Goal: Information Seeking & Learning: Learn about a topic

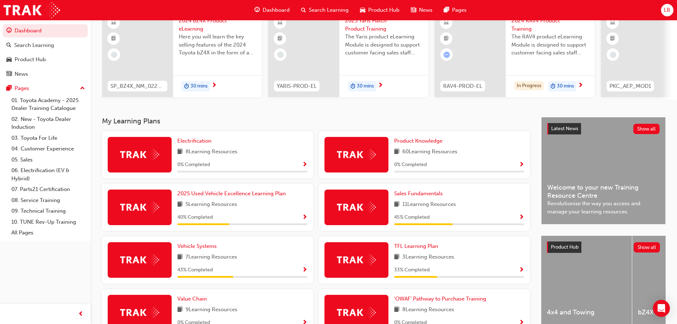
scroll to position [71, 0]
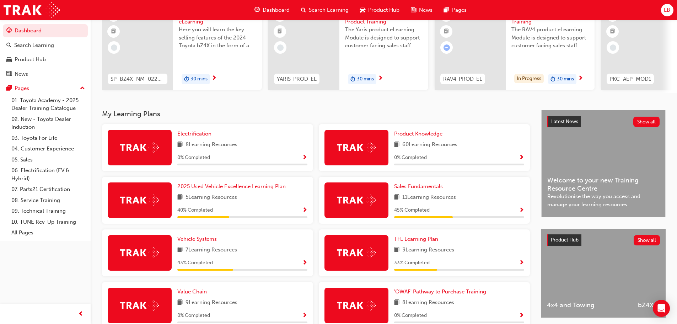
click at [523, 213] on span "Show Progress" at bounding box center [521, 210] width 5 height 6
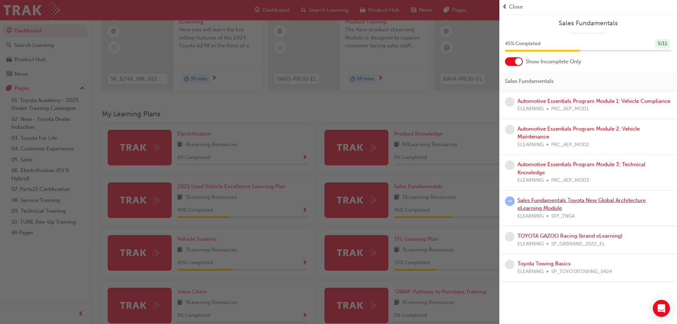
click at [551, 205] on link "Sales Fundamentals Toyota New Global Architecture eLearning Module" at bounding box center [581, 204] width 128 height 15
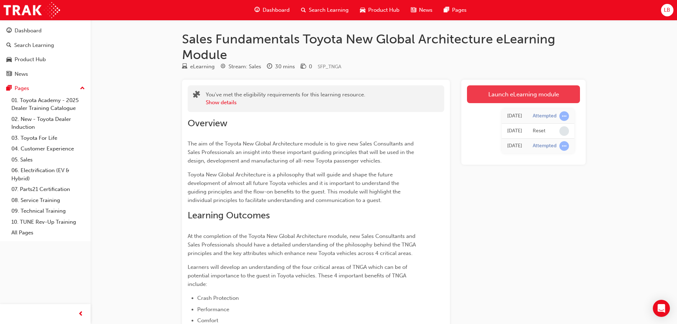
click at [508, 93] on link "Launch eLearning module" at bounding box center [523, 94] width 113 height 18
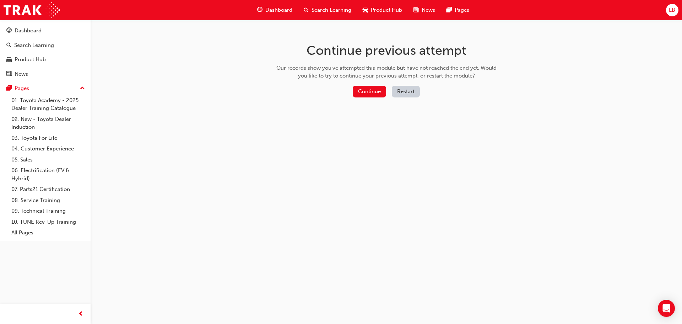
click at [373, 83] on div "Continue previous attempt Our records show you've attempted this module but hav…" at bounding box center [386, 71] width 231 height 103
click at [373, 86] on button "Continue" at bounding box center [369, 92] width 33 height 12
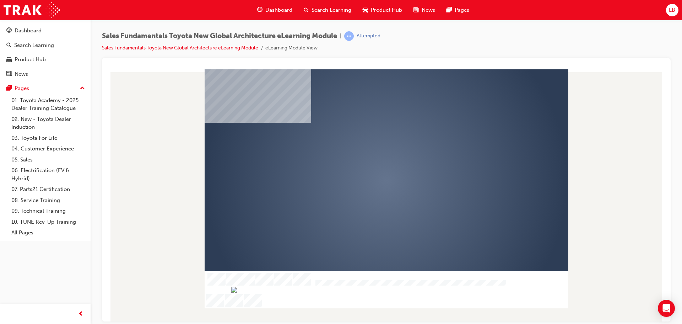
click at [366, 160] on div "play" at bounding box center [366, 160] width 0 height 0
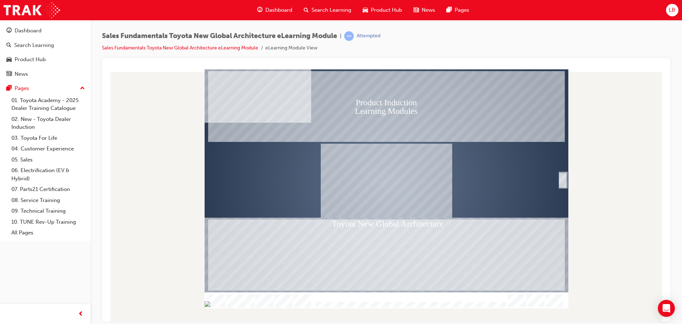
drag, startPoint x: 343, startPoint y: 301, endPoint x: 304, endPoint y: 308, distance: 39.6
click at [304, 308] on div "Product Induction Learning Modules Toyota New Global Architecture Welcome Table…" at bounding box center [387, 195] width 558 height 252
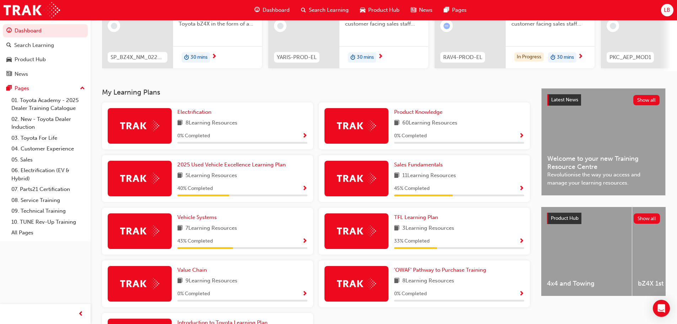
scroll to position [107, 0]
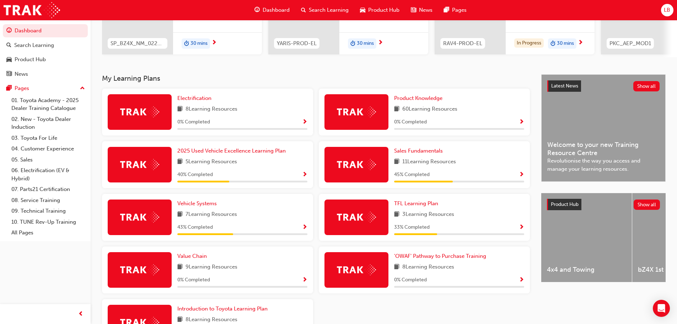
click at [522, 177] on span "Show Progress" at bounding box center [521, 175] width 5 height 6
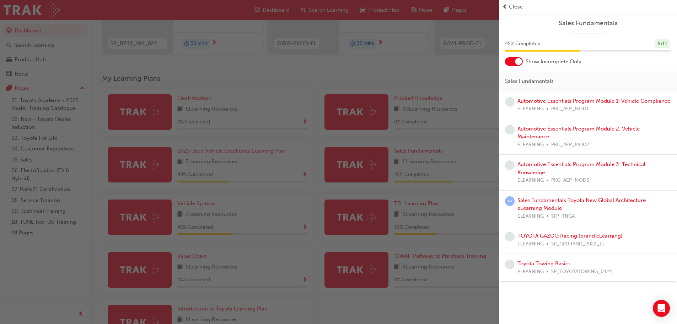
click at [459, 169] on div "button" at bounding box center [249, 162] width 499 height 324
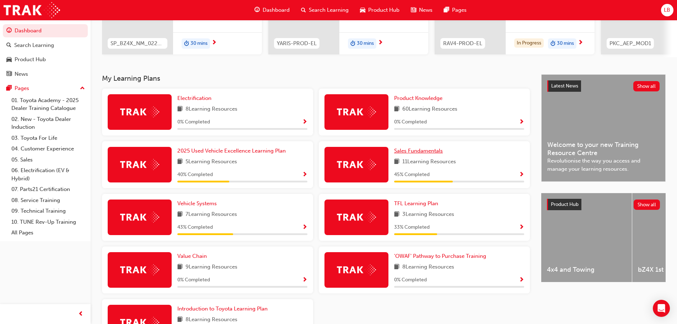
click at [424, 152] on span "Sales Fundamentals" at bounding box center [418, 150] width 49 height 6
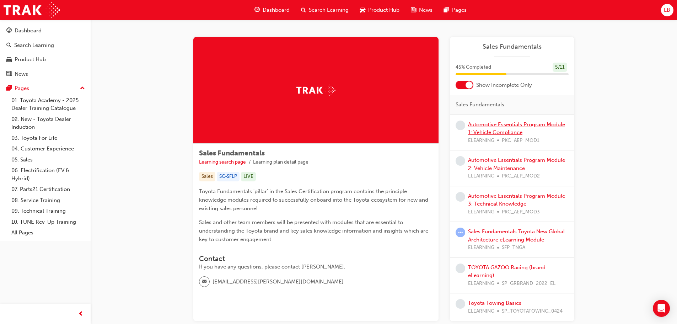
click at [497, 127] on link "Automotive Essentials Program Module 1: Vehicle Compliance" at bounding box center [516, 128] width 97 height 15
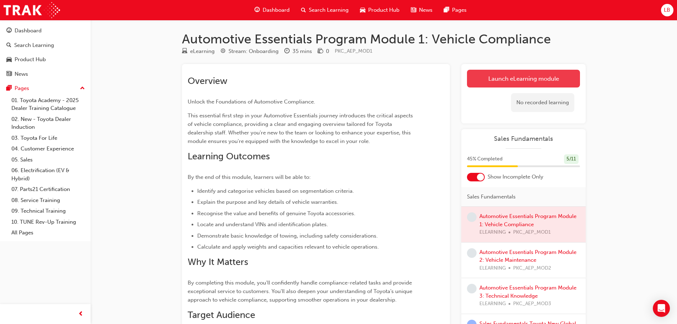
click at [526, 75] on link "Launch eLearning module" at bounding box center [523, 79] width 113 height 18
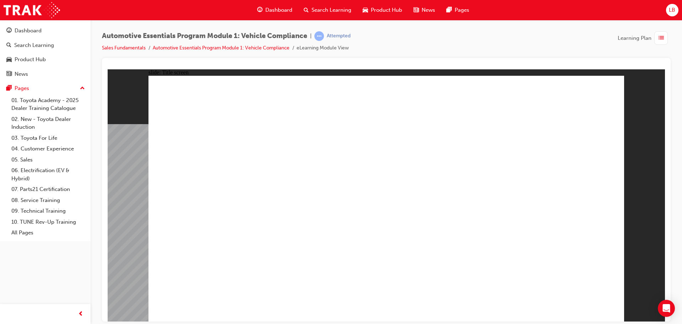
drag, startPoint x: 557, startPoint y: 197, endPoint x: 504, endPoint y: 196, distance: 53.7
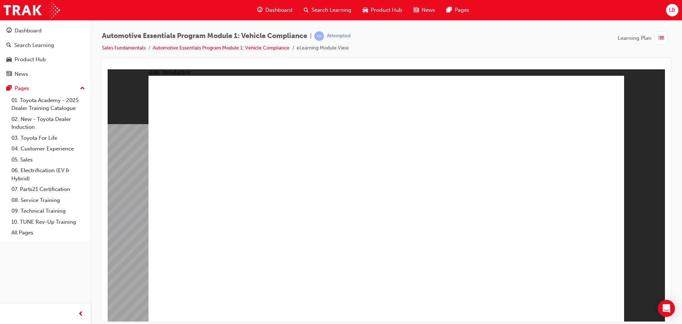
click at [25, 159] on link "05. Sales" at bounding box center [48, 159] width 79 height 11
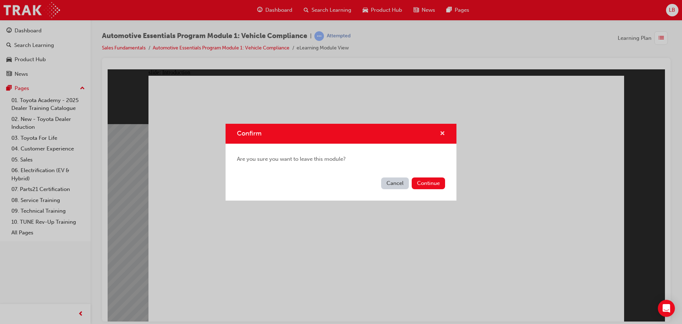
click at [441, 131] on span "cross-icon" at bounding box center [442, 134] width 5 height 6
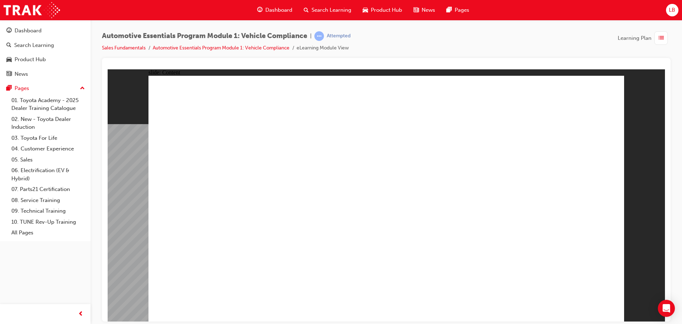
drag, startPoint x: 387, startPoint y: 134, endPoint x: 235, endPoint y: 130, distance: 152.5
drag, startPoint x: 211, startPoint y: 129, endPoint x: 215, endPoint y: 170, distance: 41.0
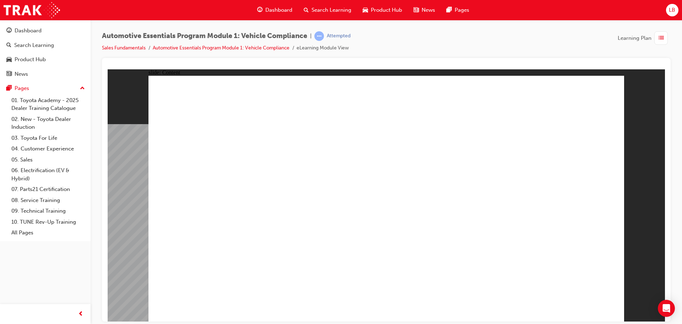
drag, startPoint x: 225, startPoint y: 261, endPoint x: 287, endPoint y: 233, distance: 67.6
drag, startPoint x: 336, startPoint y: 225, endPoint x: 341, endPoint y: 224, distance: 5.1
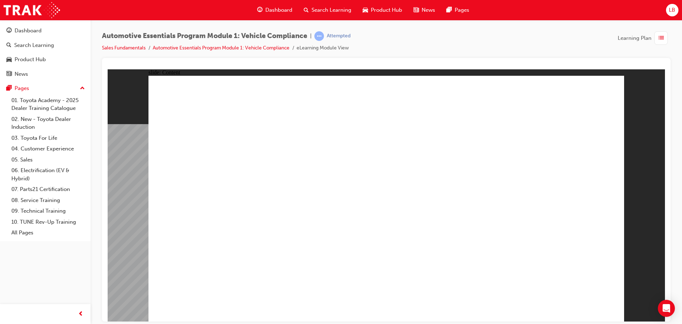
drag, startPoint x: 534, startPoint y: 243, endPoint x: 546, endPoint y: 194, distance: 50.6
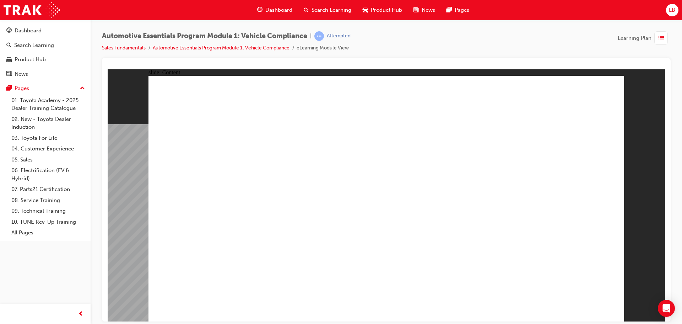
drag, startPoint x: 364, startPoint y: 130, endPoint x: 334, endPoint y: 126, distance: 29.7
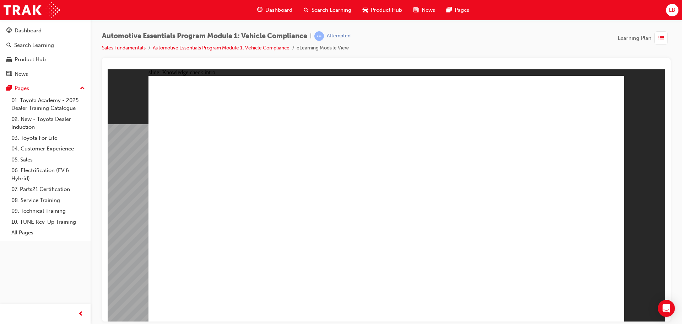
drag, startPoint x: 397, startPoint y: 236, endPoint x: 494, endPoint y: 251, distance: 98.4
radio input "true"
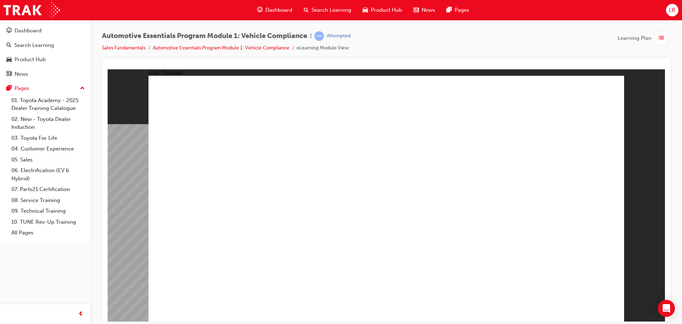
radio input "true"
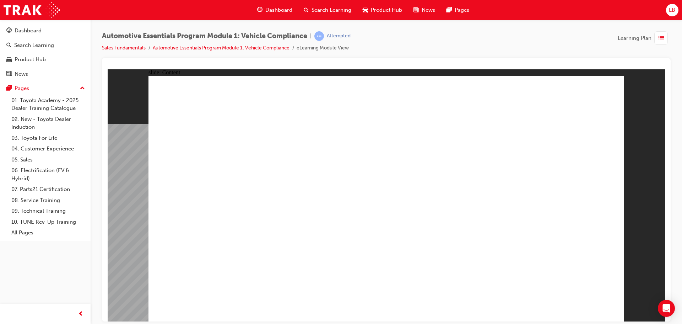
drag, startPoint x: 583, startPoint y: 296, endPoint x: 590, endPoint y: 307, distance: 12.5
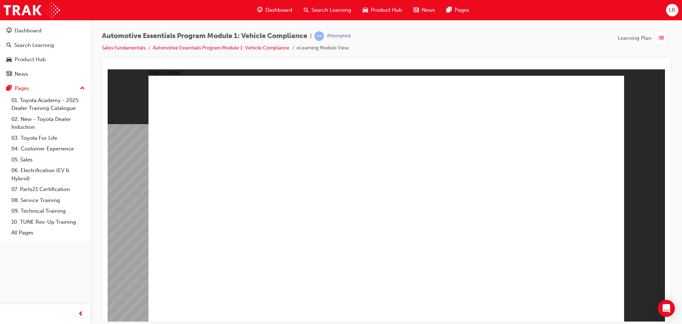
drag, startPoint x: 554, startPoint y: 209, endPoint x: 564, endPoint y: 203, distance: 11.6
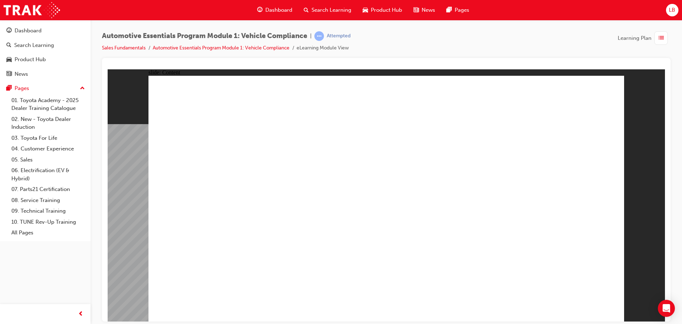
radio input "true"
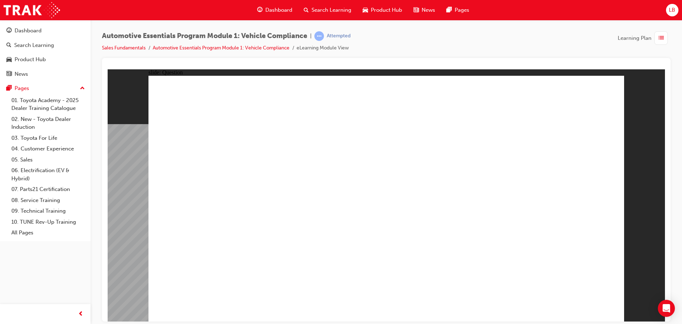
radio input "true"
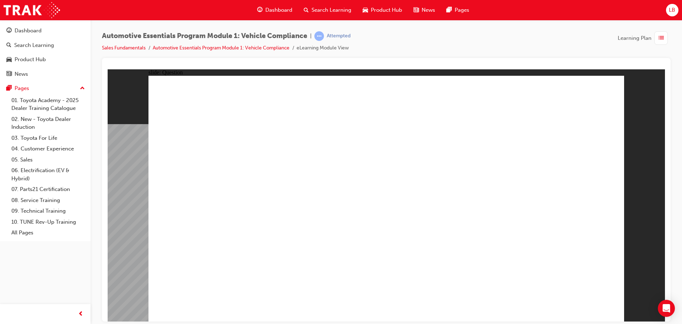
radio input "true"
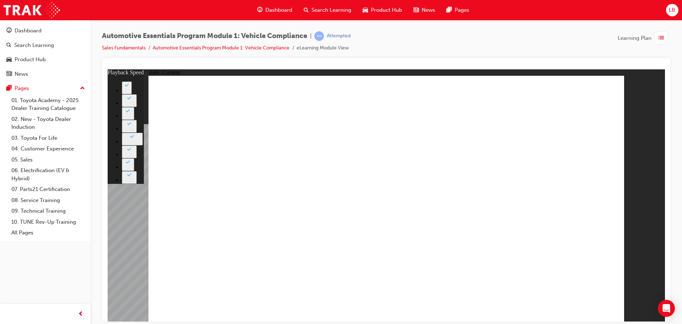
drag, startPoint x: 465, startPoint y: 233, endPoint x: 348, endPoint y: 229, distance: 117.0
type input "1"
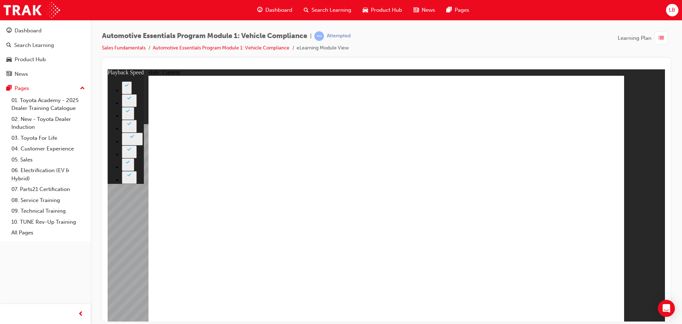
type input "0"
type input "2"
type input "8"
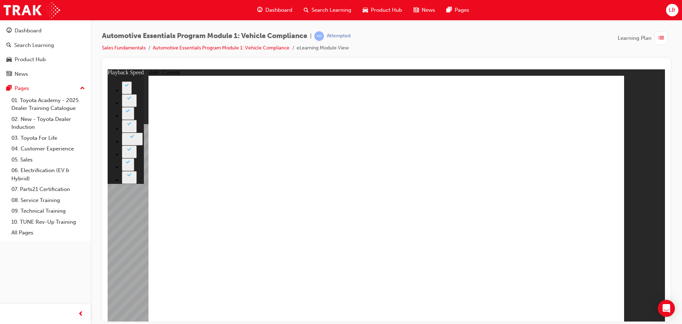
drag, startPoint x: 532, startPoint y: 236, endPoint x: 616, endPoint y: 233, distance: 84.6
drag, startPoint x: 546, startPoint y: 234, endPoint x: 623, endPoint y: 236, distance: 76.4
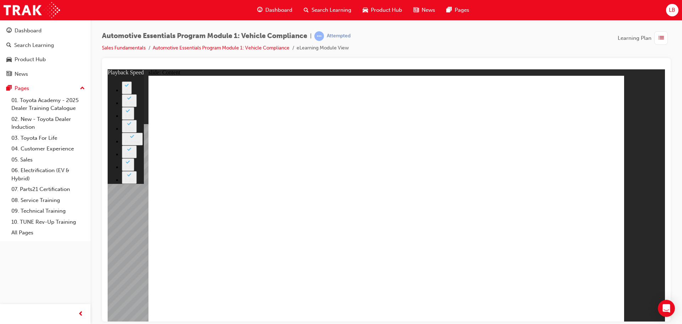
drag, startPoint x: 603, startPoint y: 234, endPoint x: 581, endPoint y: 237, distance: 22.9
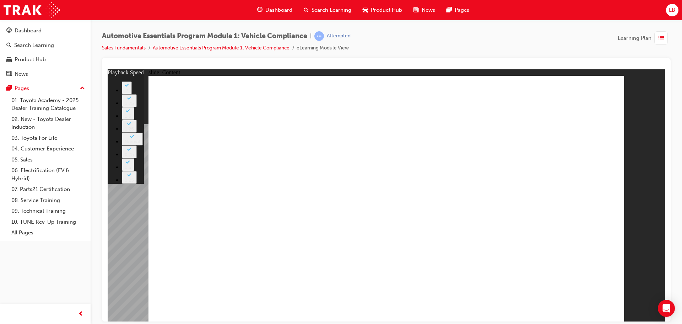
type input "43"
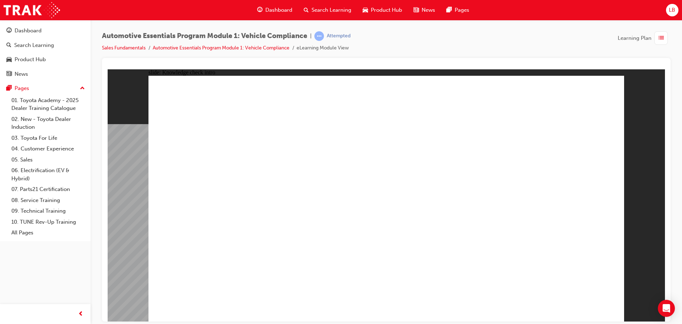
radio input "true"
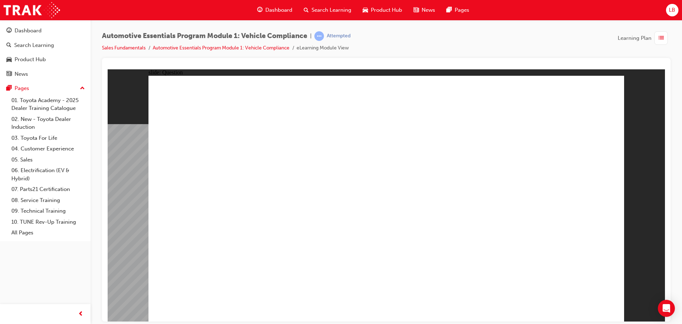
radio input "true"
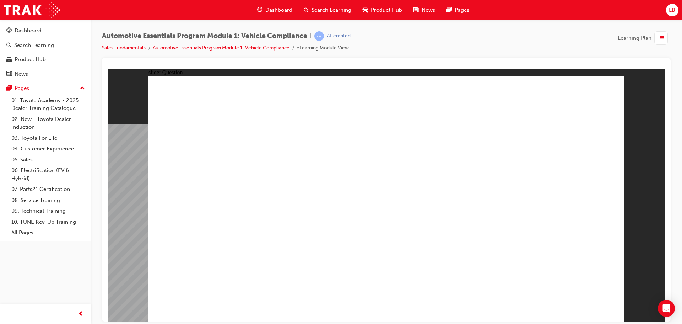
radio input "true"
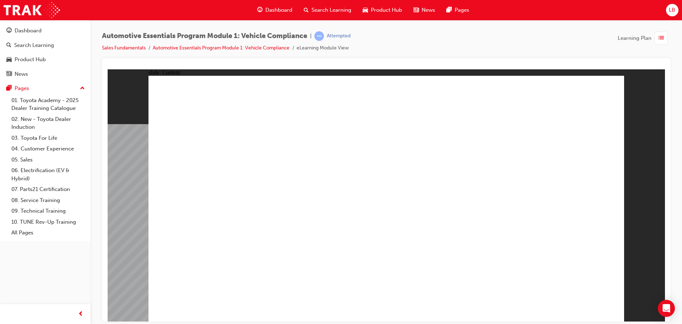
click at [624, 217] on div "slide: Content Rectangle 1 arrow_white.png Oval 1 MENU Line 1 RESOURCES Line 1 …" at bounding box center [387, 195] width 558 height 252
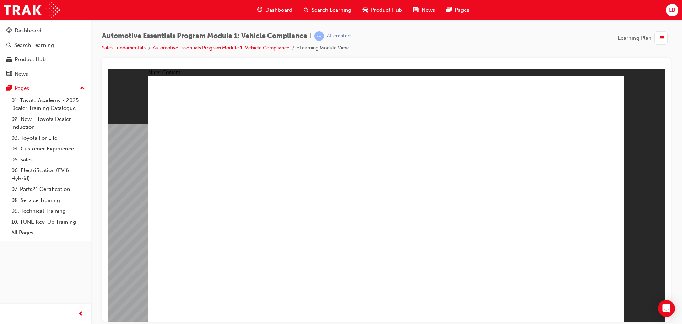
drag, startPoint x: 495, startPoint y: 286, endPoint x: 506, endPoint y: 283, distance: 12.1
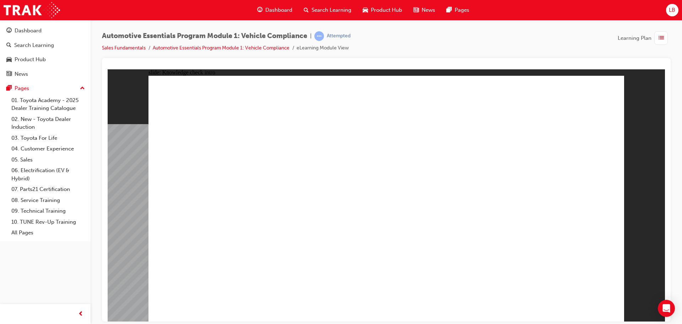
radio input "true"
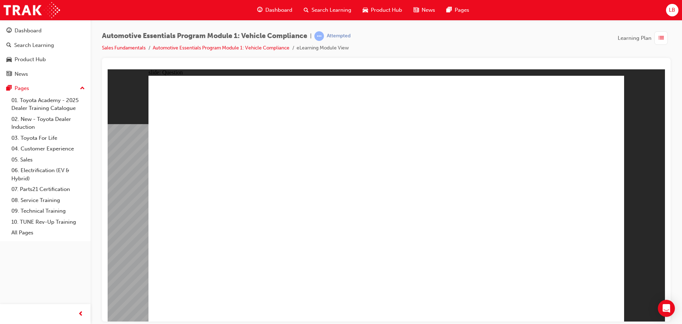
radio input "true"
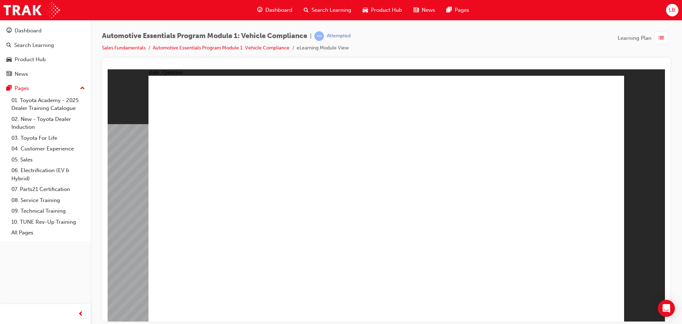
radio input "true"
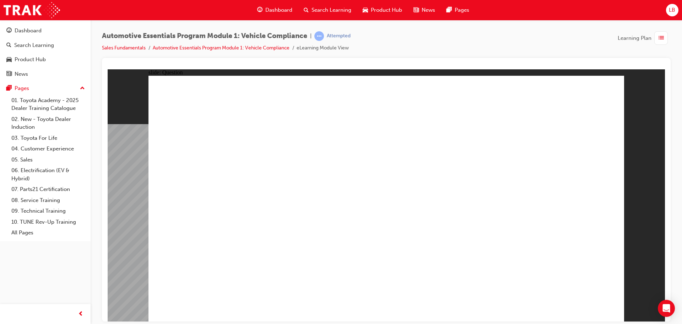
radio input "true"
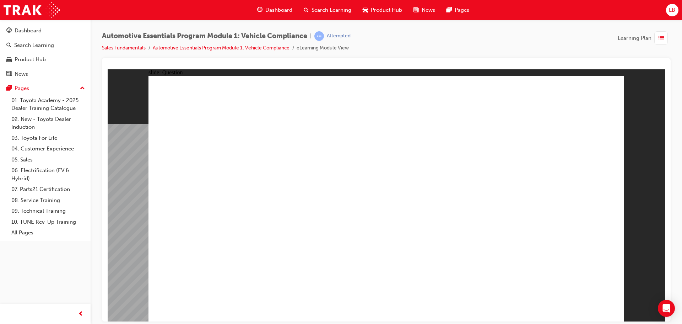
radio input "true"
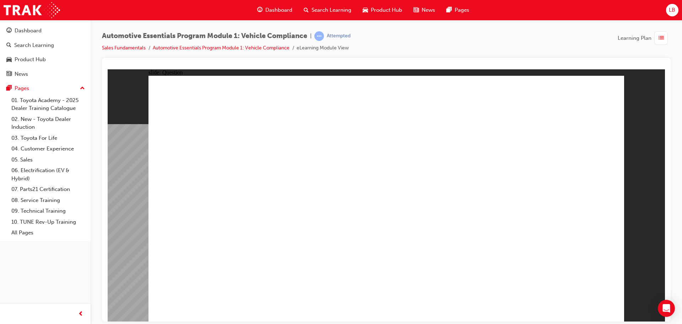
radio input "true"
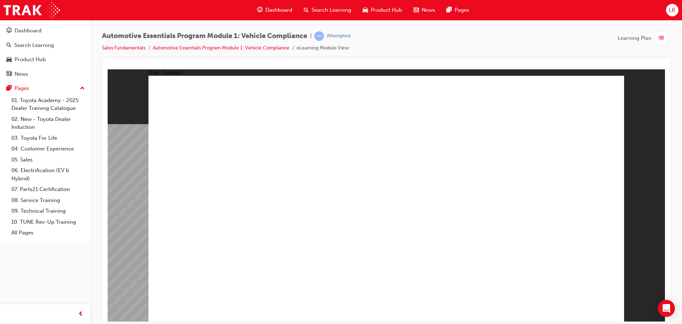
radio input "true"
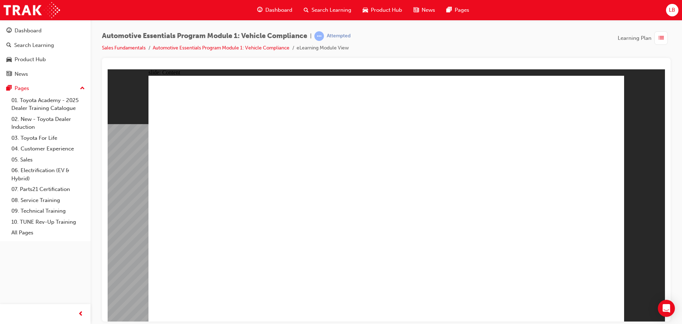
drag, startPoint x: 583, startPoint y: 311, endPoint x: 596, endPoint y: 302, distance: 16.2
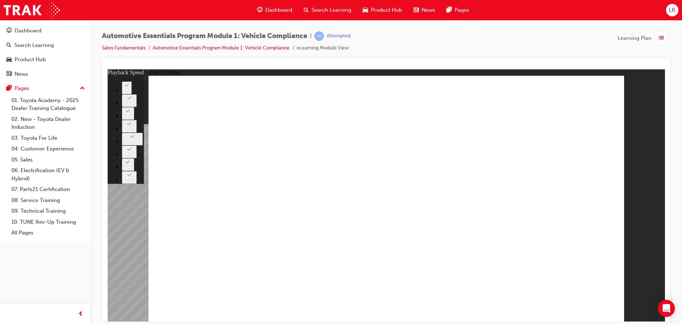
type input "35"
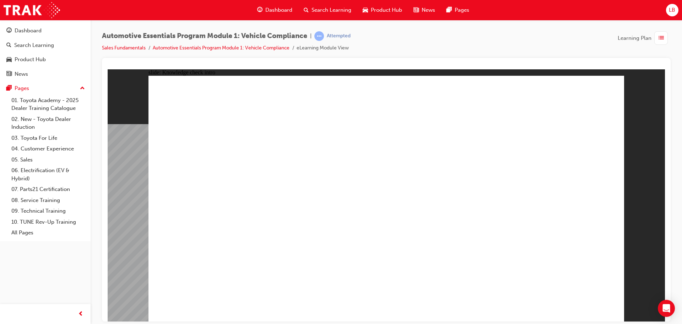
radio input "true"
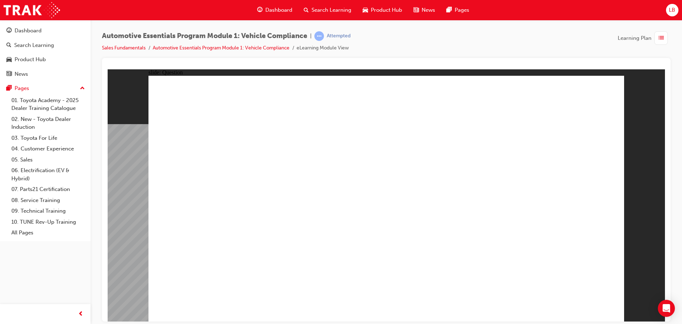
radio input "true"
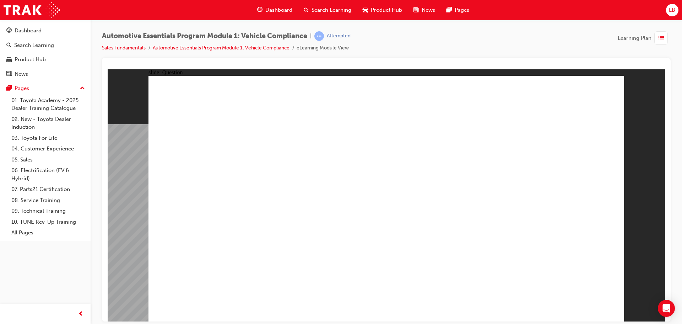
radio input "true"
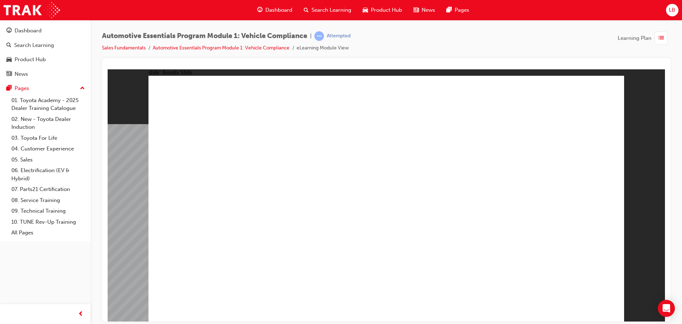
radio input "true"
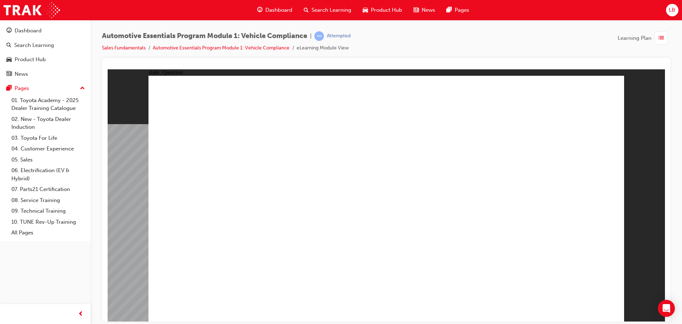
drag, startPoint x: 455, startPoint y: 168, endPoint x: 486, endPoint y: 188, distance: 37.2
radio input "true"
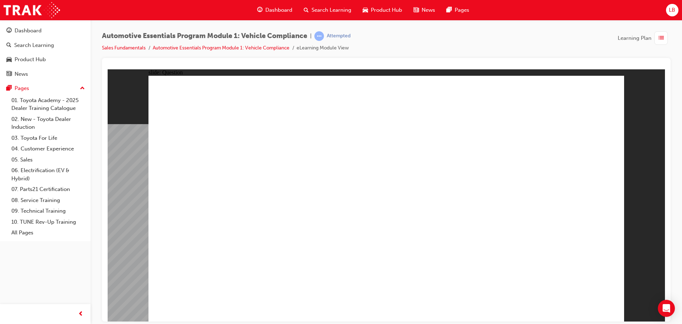
radio input "true"
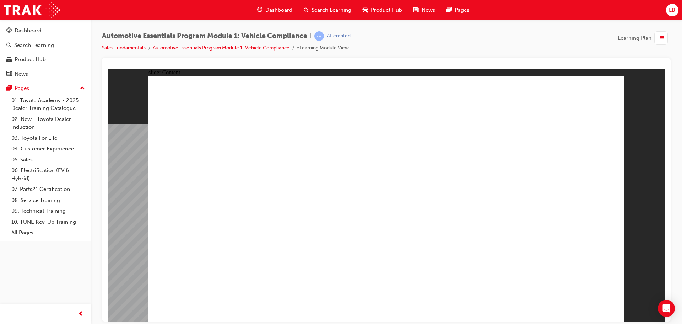
drag, startPoint x: 516, startPoint y: 190, endPoint x: 513, endPoint y: 194, distance: 5.1
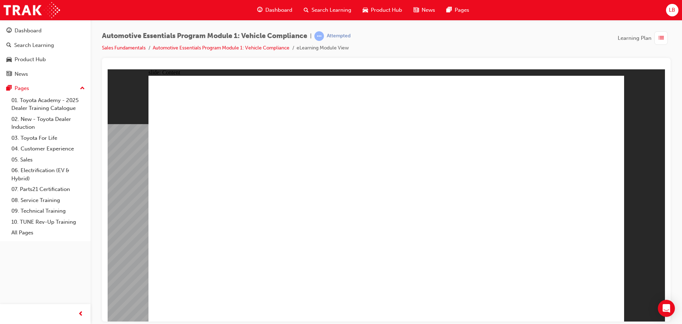
drag, startPoint x: 516, startPoint y: 196, endPoint x: 508, endPoint y: 196, distance: 7.1
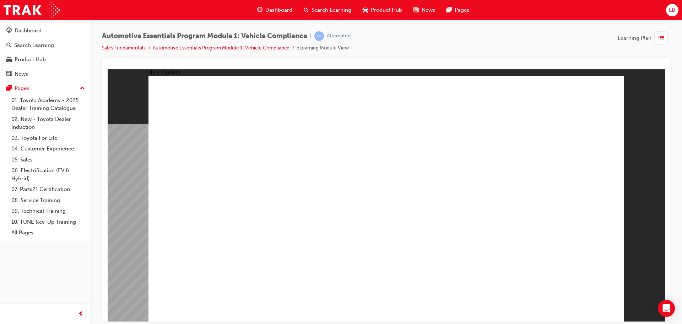
drag, startPoint x: 246, startPoint y: 248, endPoint x: 250, endPoint y: 251, distance: 5.6
drag, startPoint x: 288, startPoint y: 250, endPoint x: 299, endPoint y: 252, distance: 10.8
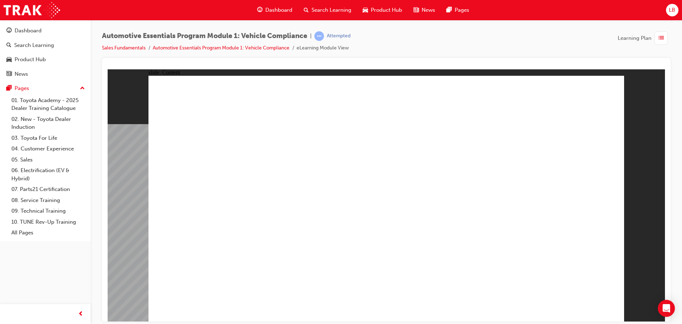
drag, startPoint x: 565, startPoint y: 128, endPoint x: 548, endPoint y: 193, distance: 67.6
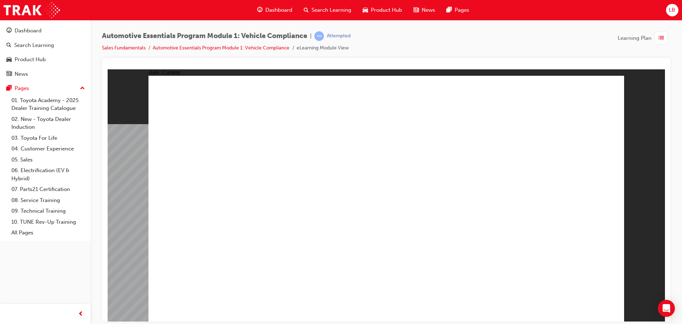
drag, startPoint x: 207, startPoint y: 301, endPoint x: 192, endPoint y: 305, distance: 15.9
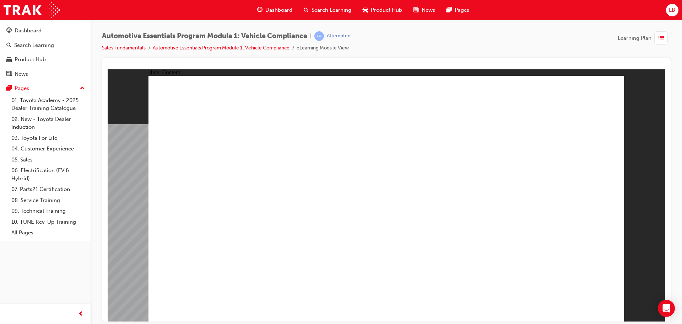
drag, startPoint x: 455, startPoint y: 218, endPoint x: 462, endPoint y: 214, distance: 8.3
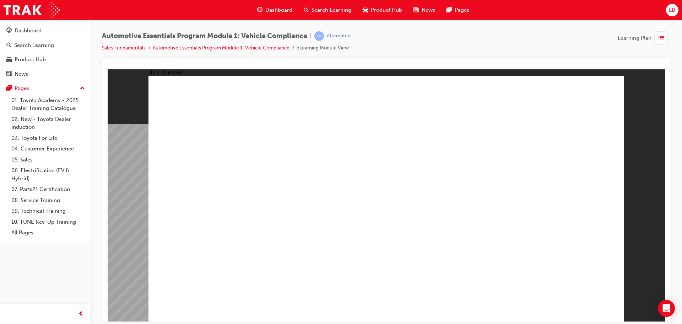
radio input "true"
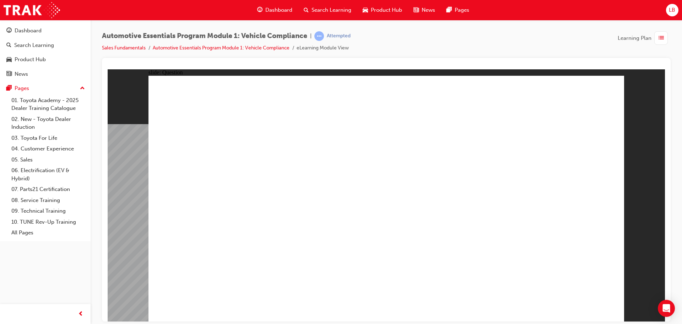
radio input "true"
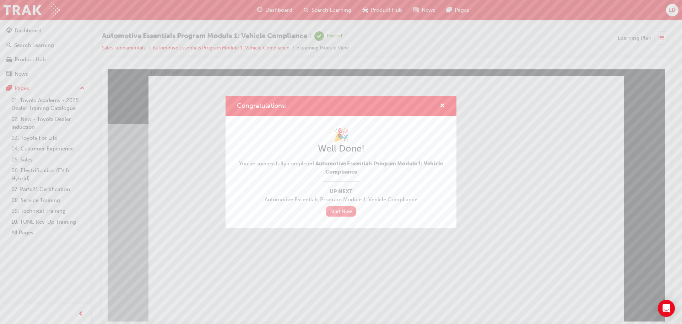
click at [343, 210] on link "Start Now" at bounding box center [341, 211] width 30 height 10
click at [344, 212] on link "Start Now" at bounding box center [341, 211] width 30 height 10
click at [339, 209] on link "Start Now" at bounding box center [341, 211] width 30 height 10
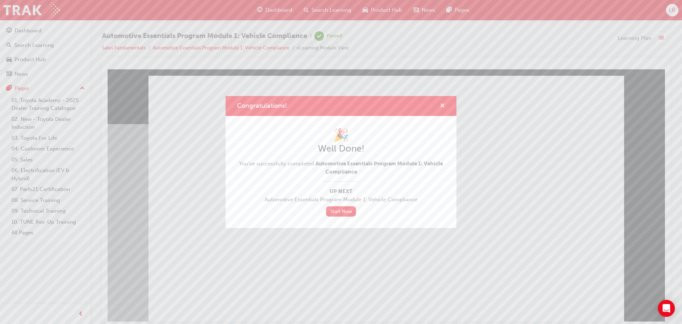
click at [445, 107] on span "cross-icon" at bounding box center [442, 106] width 5 height 6
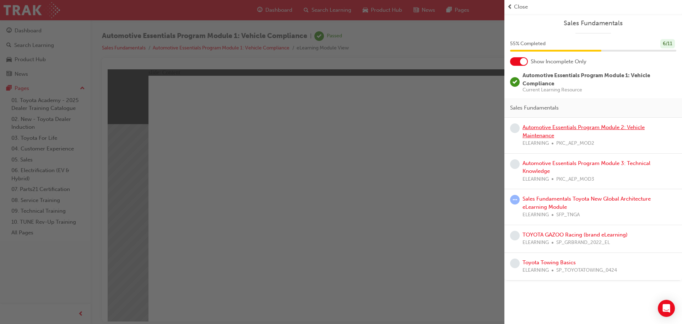
click at [534, 125] on link "Automotive Essentials Program Module 2: Vehicle Maintenance" at bounding box center [584, 131] width 122 height 15
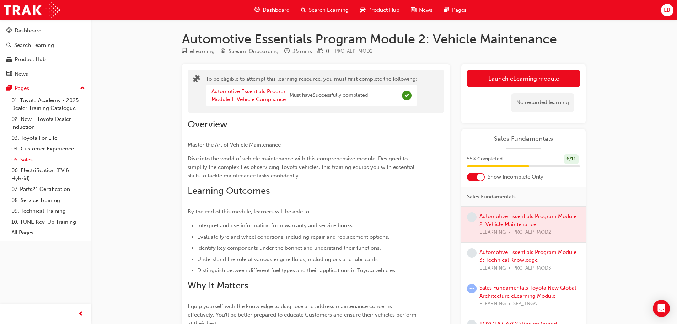
click at [29, 163] on link "05. Sales" at bounding box center [48, 159] width 79 height 11
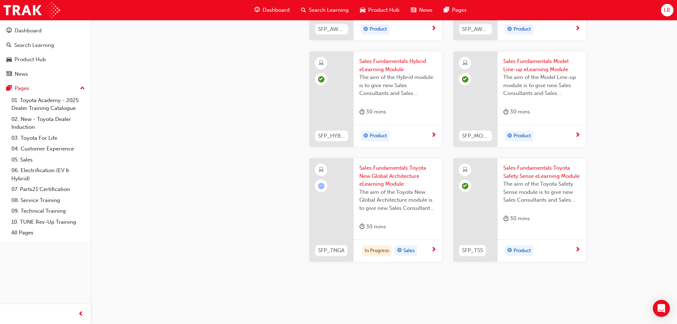
scroll to position [301, 0]
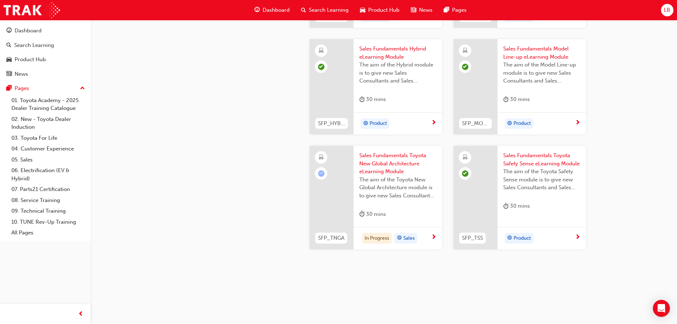
click at [375, 164] on span "Sales Fundamentals Toyota New Global Architecture eLearning Module" at bounding box center [397, 163] width 77 height 24
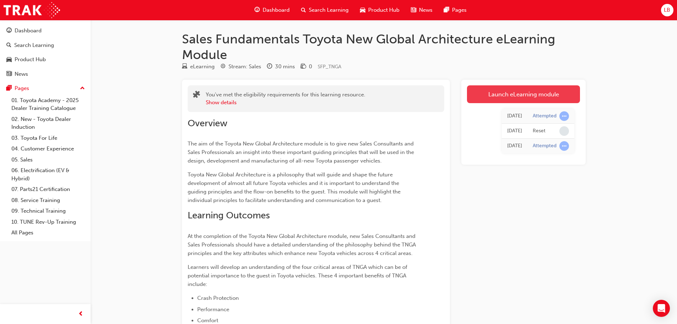
click at [529, 94] on link "Launch eLearning module" at bounding box center [523, 94] width 113 height 18
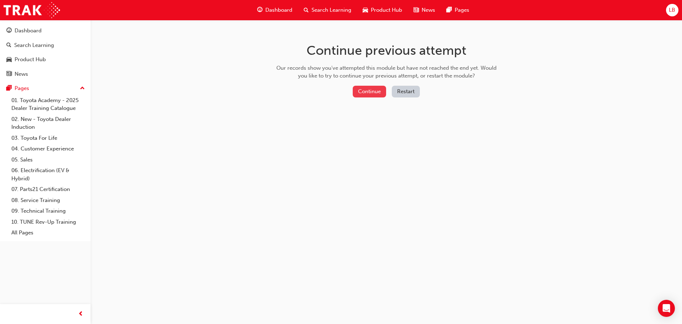
click at [369, 92] on button "Continue" at bounding box center [369, 92] width 33 height 12
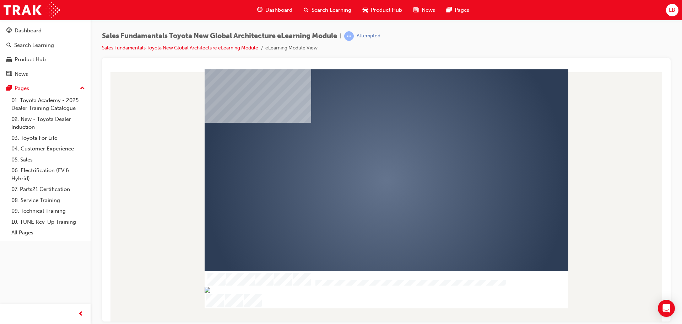
click at [366, 160] on div "play" at bounding box center [366, 160] width 0 height 0
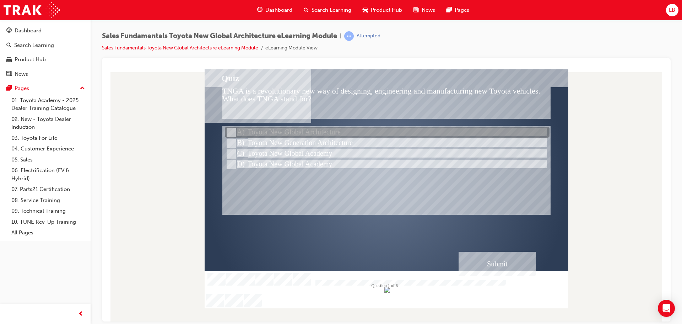
click at [231, 129] on input "Toyota New Global Architecture" at bounding box center [231, 133] width 8 height 8
radio input "true"
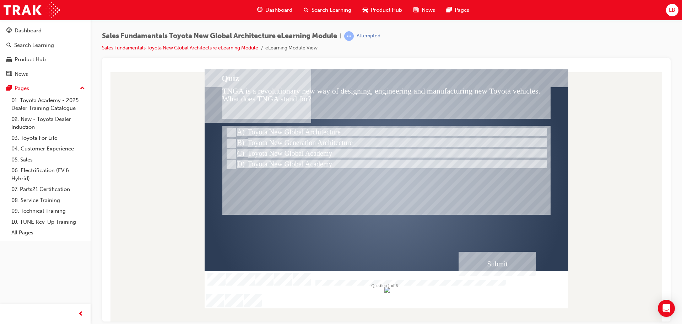
click at [507, 264] on div "Submit" at bounding box center [497, 263] width 77 height 24
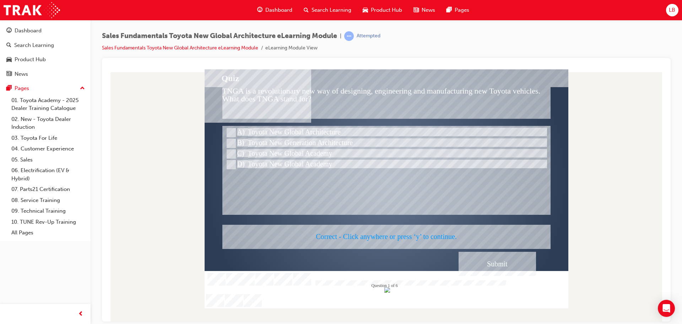
click at [485, 262] on div at bounding box center [387, 188] width 364 height 239
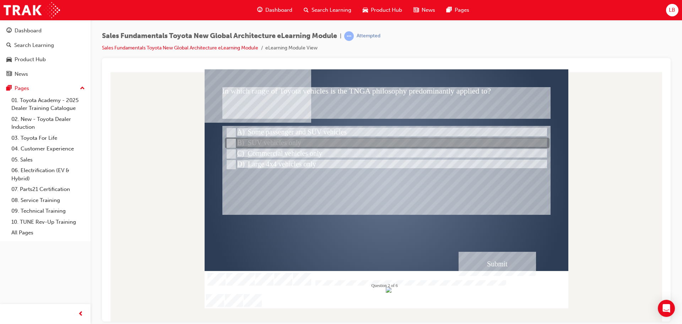
click at [229, 142] on input "SUV vehicles only" at bounding box center [231, 143] width 8 height 8
radio input "true"
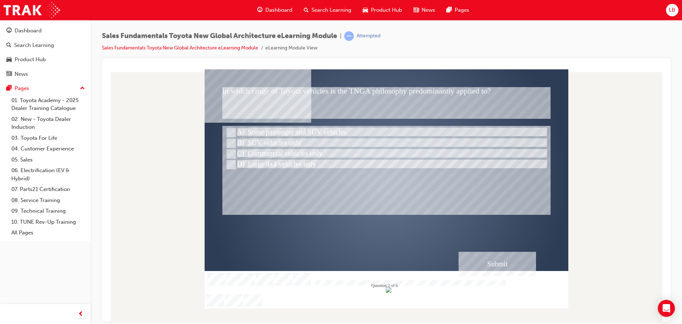
click at [486, 253] on div "Submit" at bounding box center [497, 263] width 77 height 24
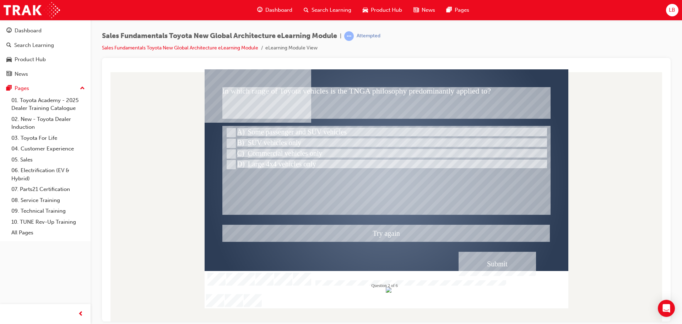
click at [233, 133] on div at bounding box center [387, 188] width 364 height 239
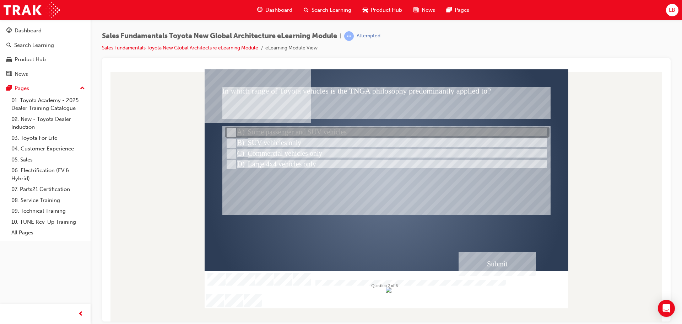
click at [230, 135] on input "Some passenger and SUV vehicles" at bounding box center [231, 133] width 8 height 8
radio input "true"
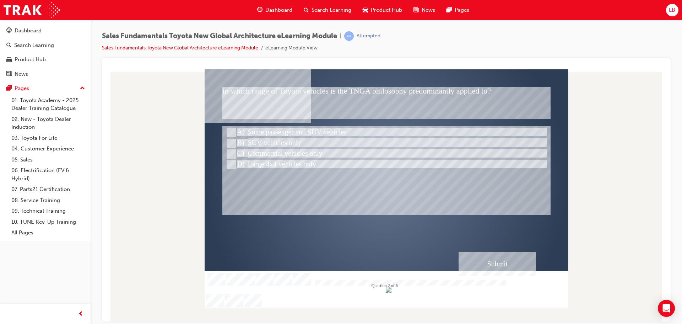
click at [497, 259] on div "Submit" at bounding box center [497, 263] width 77 height 24
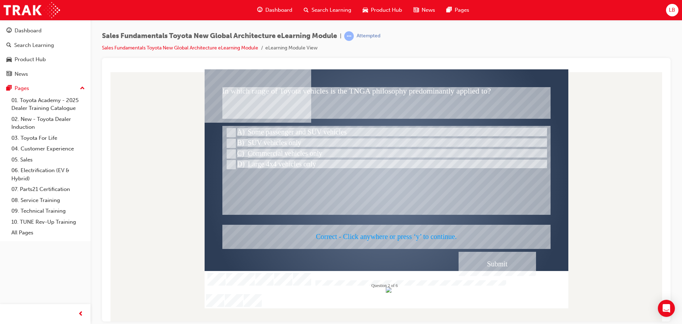
click at [497, 259] on div at bounding box center [387, 188] width 364 height 239
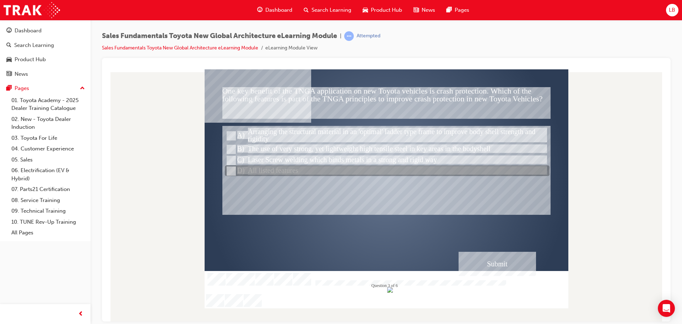
click at [232, 172] on input "All listed features" at bounding box center [231, 171] width 8 height 8
radio input "true"
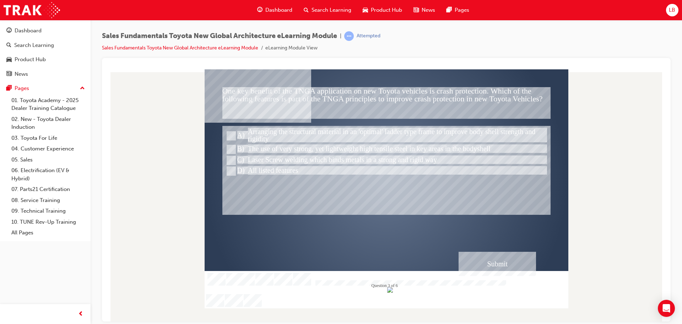
click at [512, 259] on div "Submit" at bounding box center [497, 263] width 77 height 24
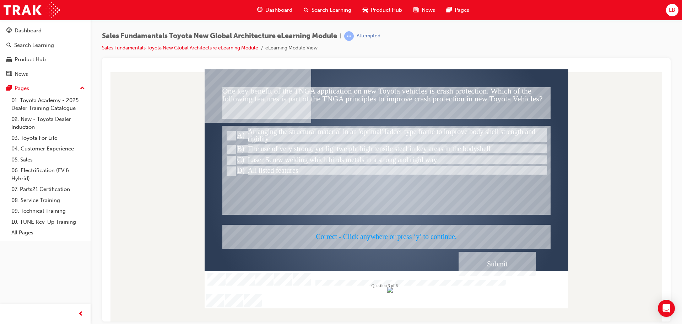
click at [481, 257] on div at bounding box center [387, 188] width 364 height 239
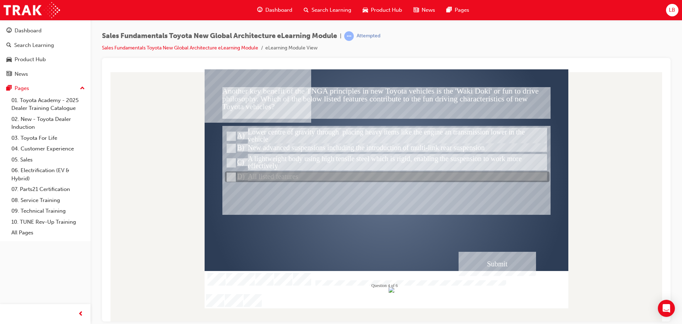
click at [230, 178] on input "All listed features" at bounding box center [231, 177] width 8 height 8
radio input "true"
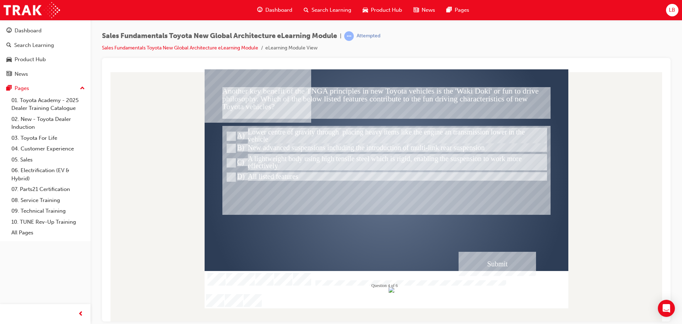
click at [502, 263] on div "Submit" at bounding box center [497, 263] width 77 height 24
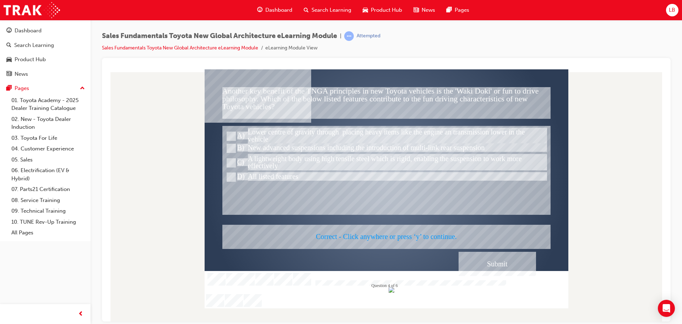
click at [493, 258] on div at bounding box center [387, 188] width 364 height 239
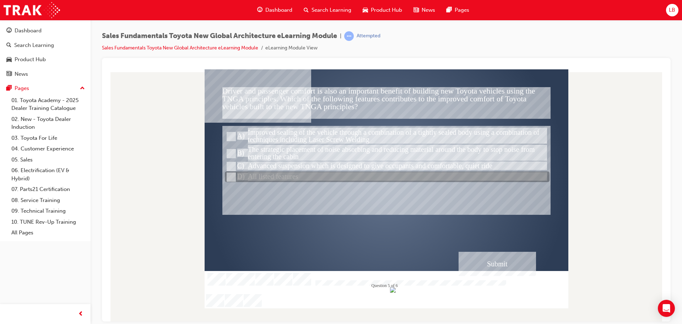
click at [232, 176] on input "All listed features" at bounding box center [231, 177] width 8 height 8
radio input "true"
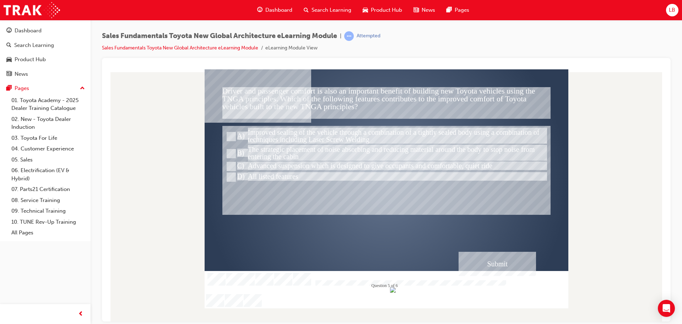
click at [514, 263] on div "Submit" at bounding box center [497, 263] width 77 height 24
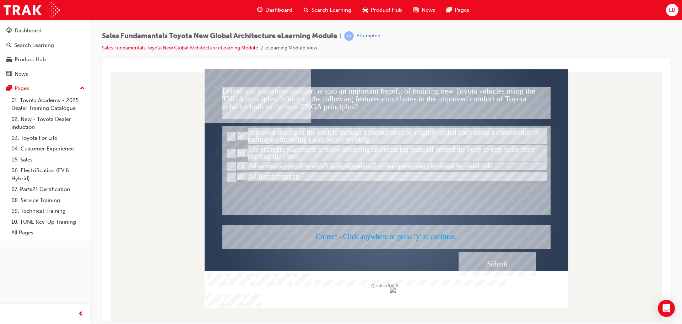
click at [491, 262] on div at bounding box center [387, 188] width 364 height 239
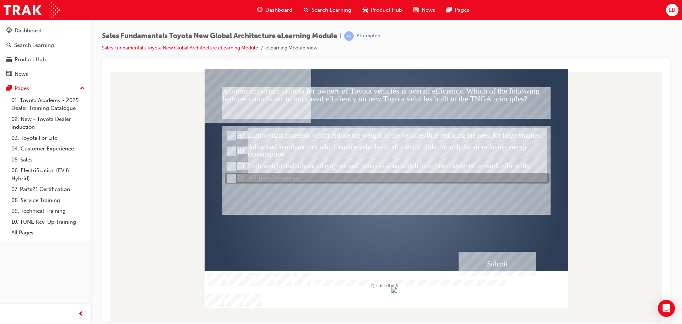
click at [233, 181] on input "All listed features" at bounding box center [231, 178] width 8 height 8
radio input "true"
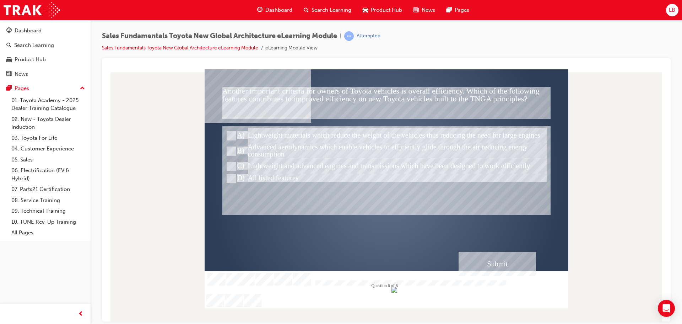
click at [501, 259] on div "Submit" at bounding box center [497, 263] width 77 height 24
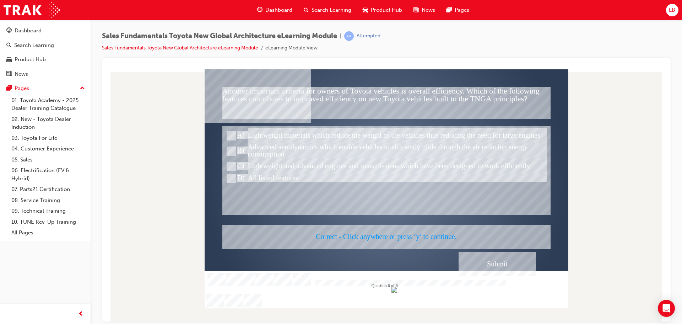
click at [501, 259] on div at bounding box center [387, 188] width 364 height 239
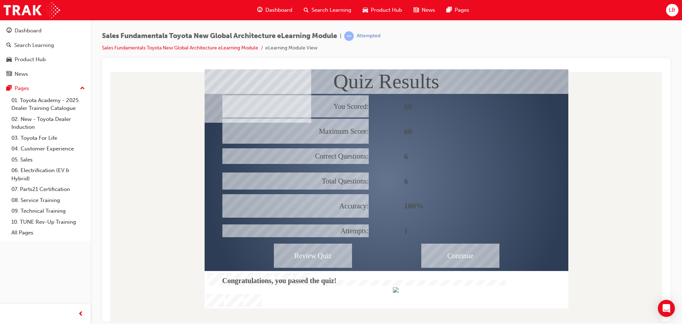
click at [456, 255] on div "Continue" at bounding box center [460, 255] width 78 height 24
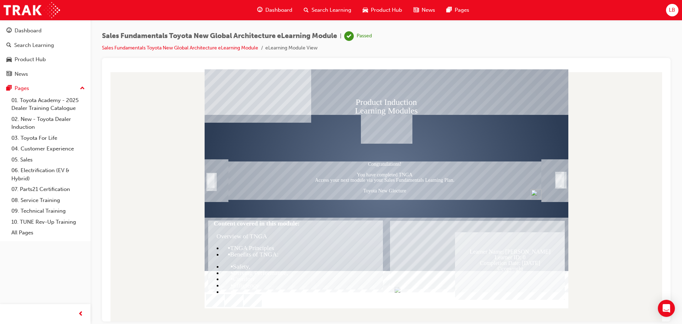
click at [560, 181] on div "Trigger this button to exit" at bounding box center [558, 188] width 7 height 15
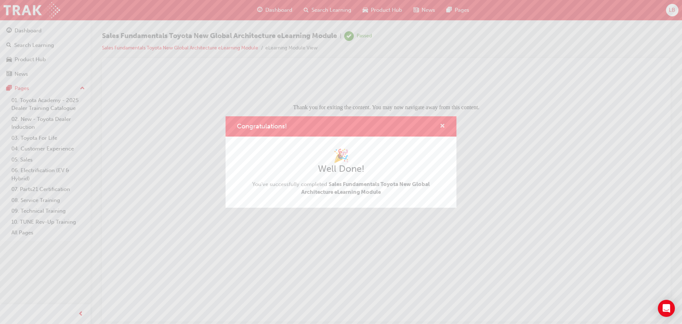
click at [443, 125] on span "cross-icon" at bounding box center [442, 126] width 5 height 6
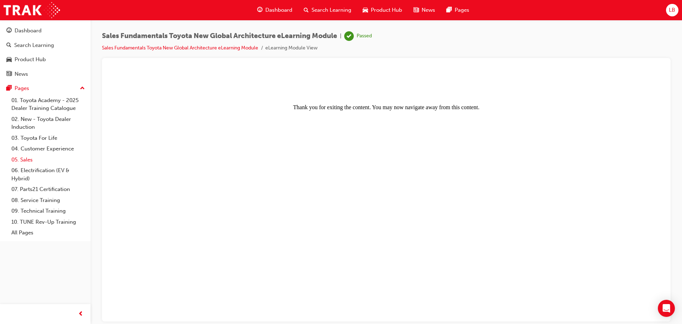
click at [28, 156] on link "05. Sales" at bounding box center [48, 159] width 79 height 11
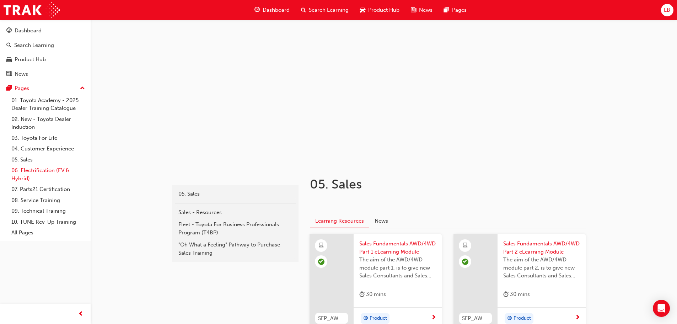
click at [25, 174] on link "06. Electrification (EV & Hybrid)" at bounding box center [48, 174] width 79 height 19
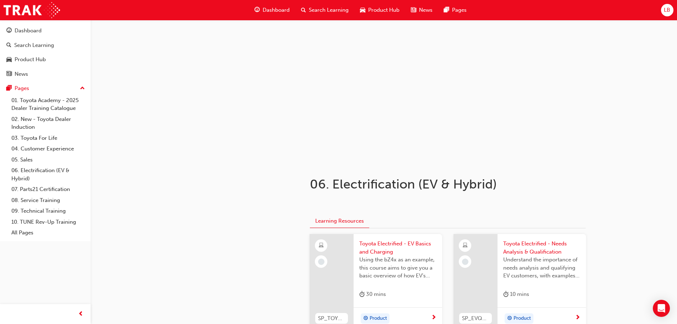
click at [398, 265] on span "Using the bZ4x as an example, this course aims to give you a basic overview of …" at bounding box center [397, 267] width 77 height 24
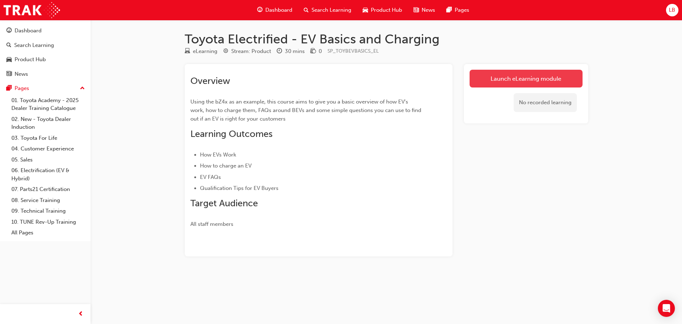
click at [513, 81] on link "Launch eLearning module" at bounding box center [526, 79] width 113 height 18
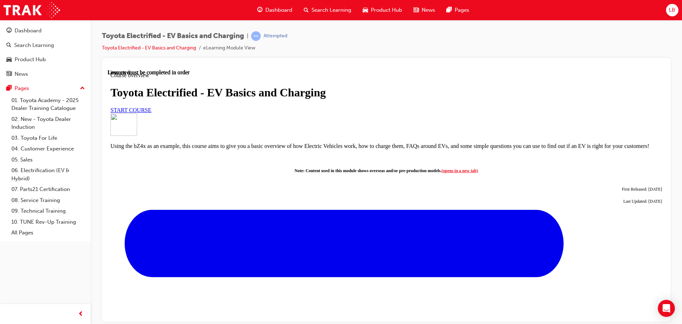
click at [151, 113] on span "START COURSE" at bounding box center [131, 110] width 41 height 6
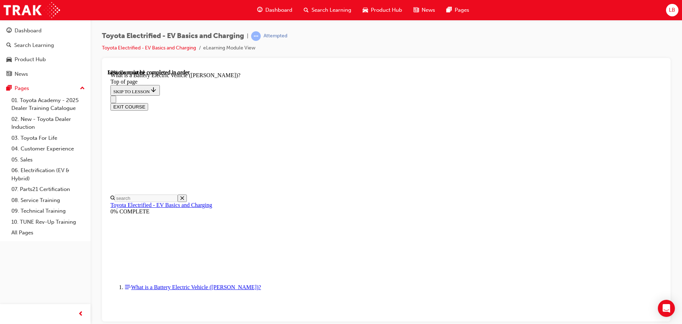
scroll to position [793, 0]
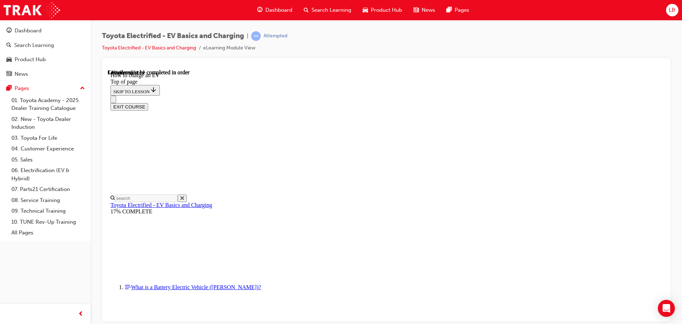
scroll to position [235, 0]
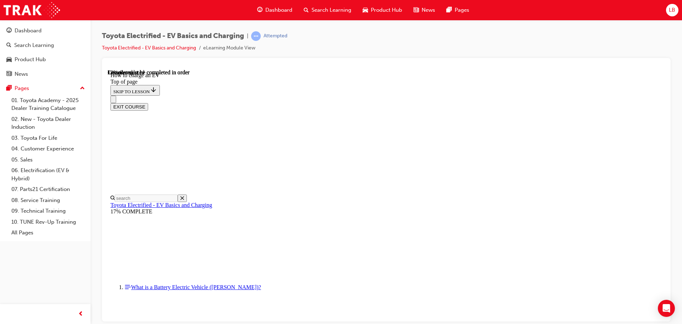
scroll to position [413, 0]
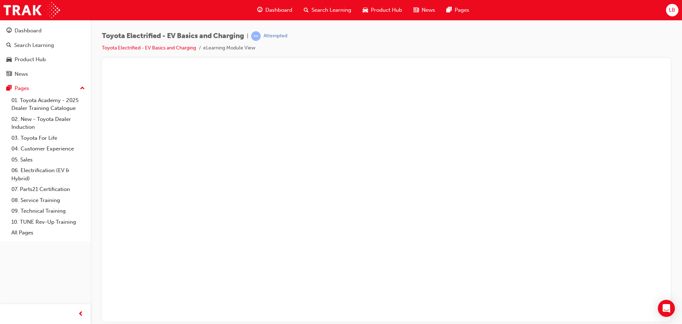
click at [604, 262] on button "Unzoom image" at bounding box center [387, 195] width 558 height 252
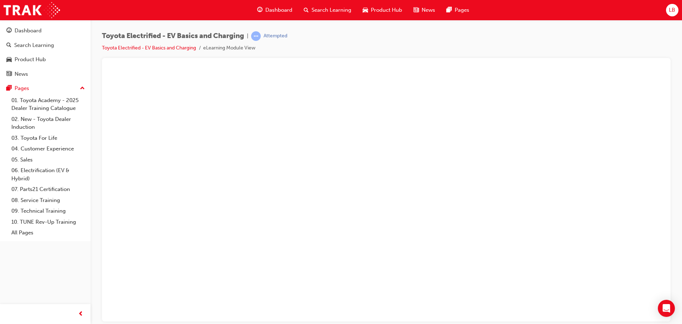
click at [601, 172] on button "Unzoom image" at bounding box center [387, 195] width 558 height 252
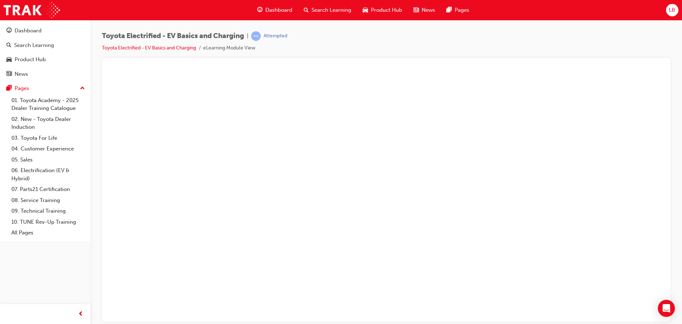
click at [634, 155] on button "Unzoom image" at bounding box center [387, 195] width 558 height 252
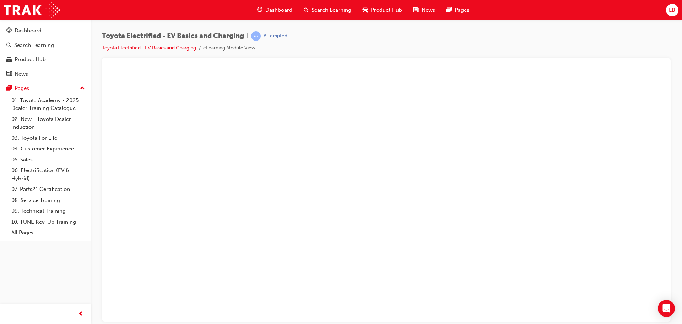
click at [562, 205] on button "Unzoom image" at bounding box center [387, 195] width 558 height 252
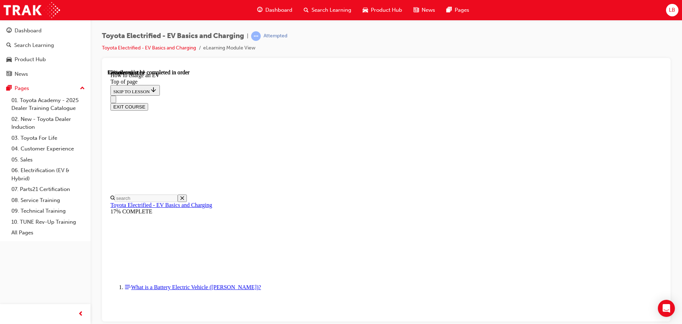
scroll to position [3031, 0]
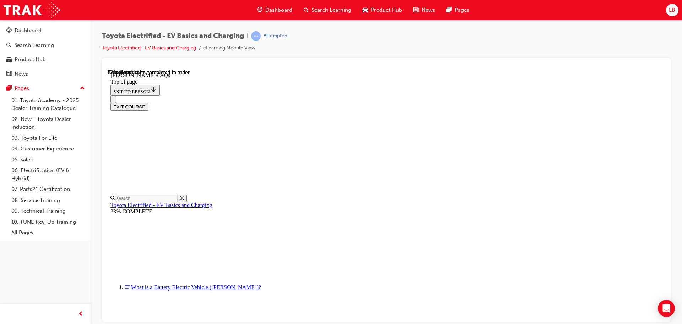
scroll to position [497, 0]
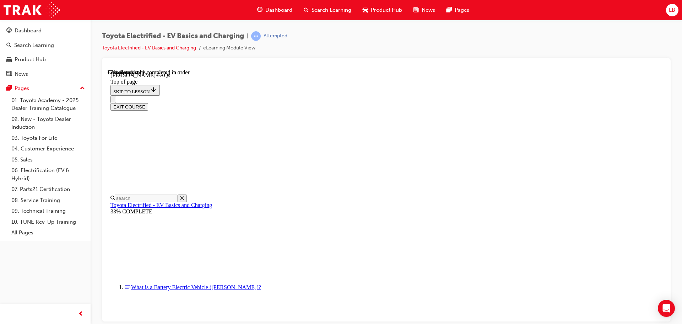
scroll to position [1265, 0]
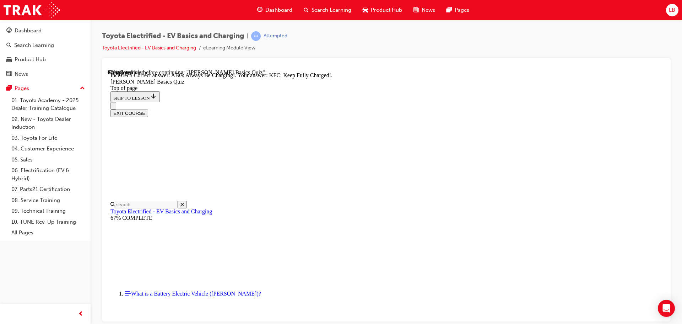
scroll to position [106, 0]
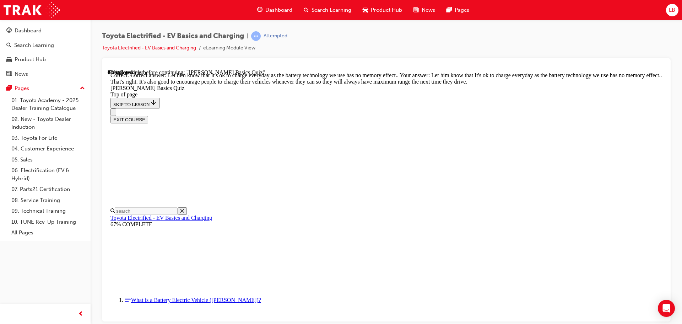
scroll to position [144, 0]
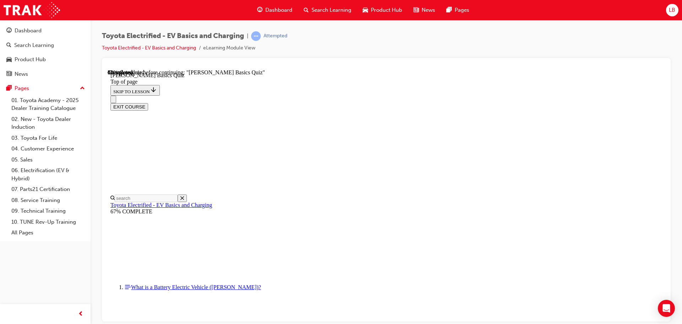
scroll to position [112, 0]
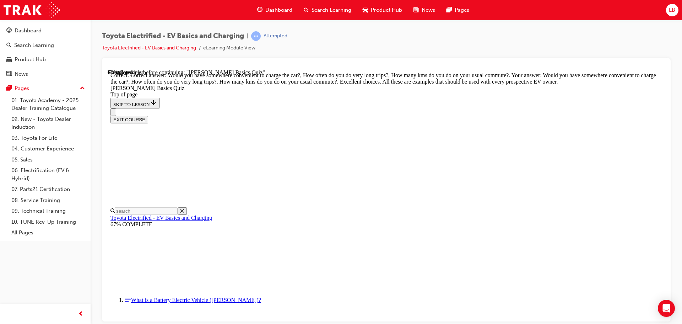
scroll to position [178, 0]
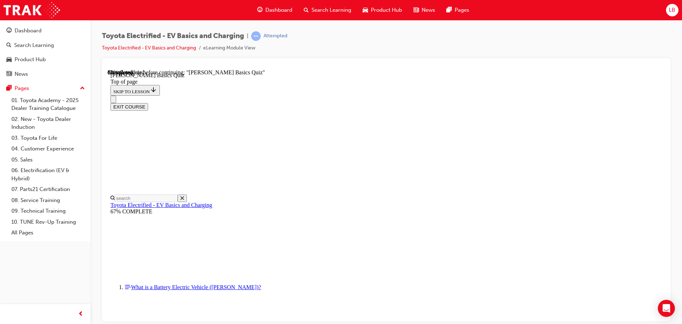
scroll to position [161, 0]
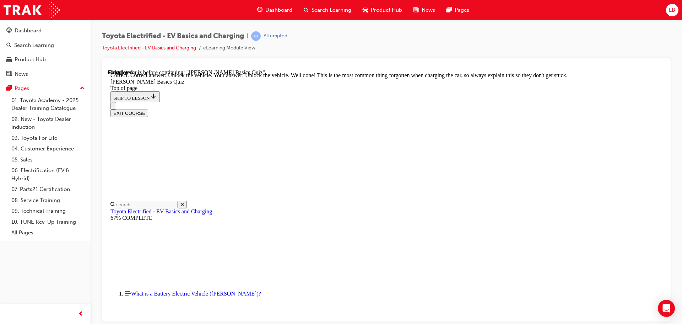
scroll to position [242, 0]
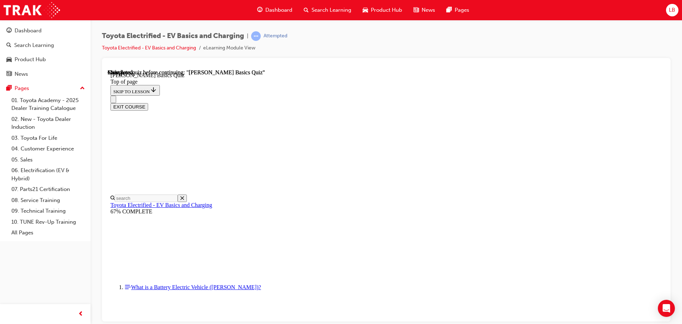
scroll to position [134, 0]
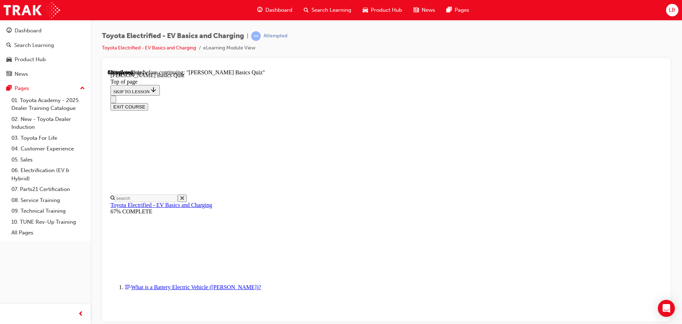
scroll to position [164, 0]
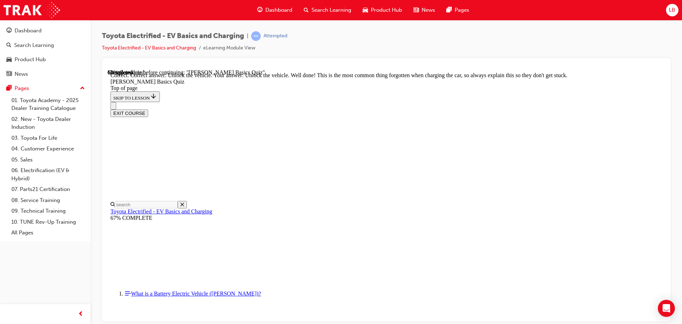
scroll to position [242, 0]
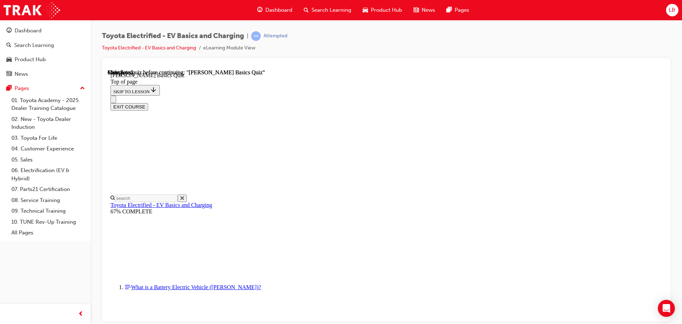
scroll to position [134, 0]
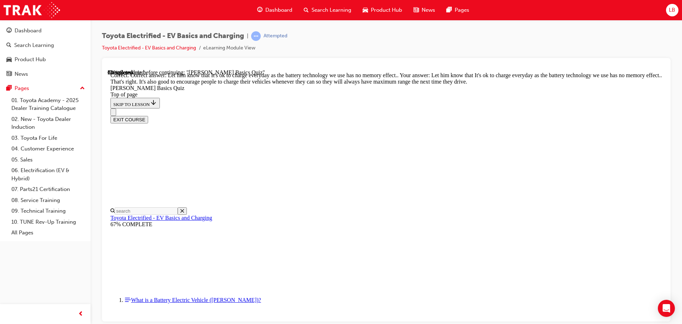
scroll to position [144, 0]
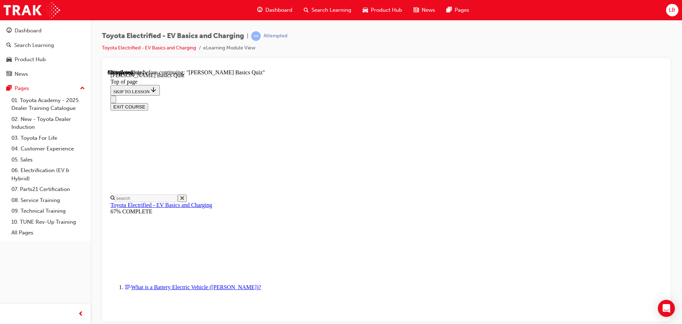
scroll to position [176, 0]
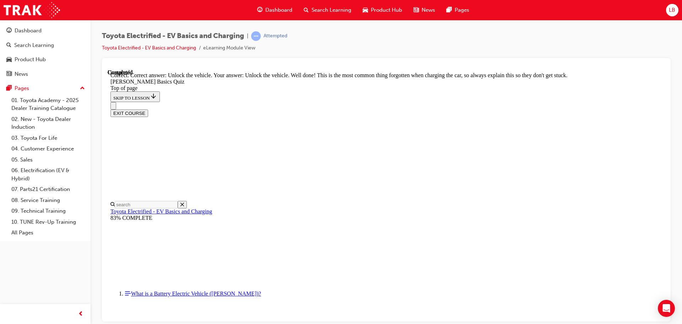
scroll to position [242, 0]
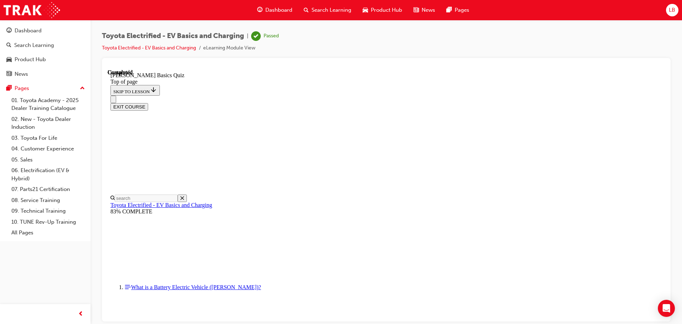
scroll to position [134, 0]
click at [148, 103] on button "EXIT COURSE" at bounding box center [130, 106] width 38 height 7
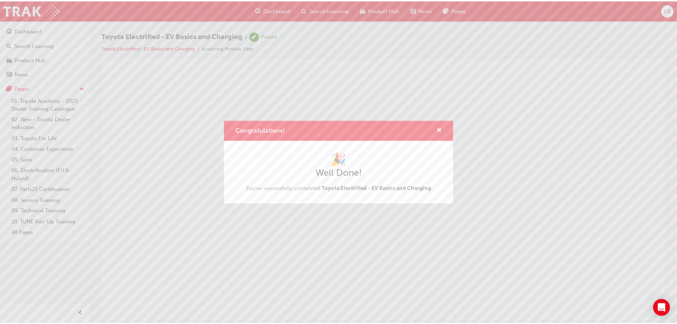
scroll to position [0, 0]
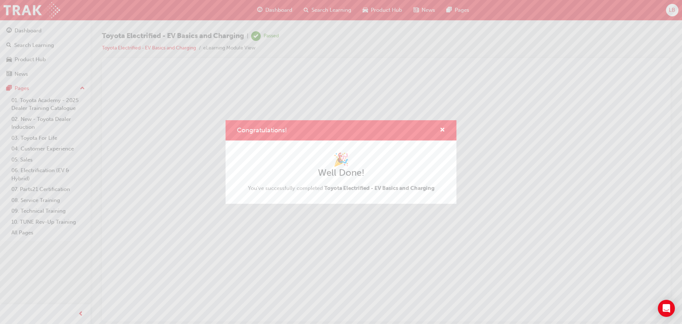
click at [443, 125] on div "Congratulations!" at bounding box center [341, 130] width 231 height 20
click at [442, 127] on span "cross-icon" at bounding box center [442, 130] width 5 height 6
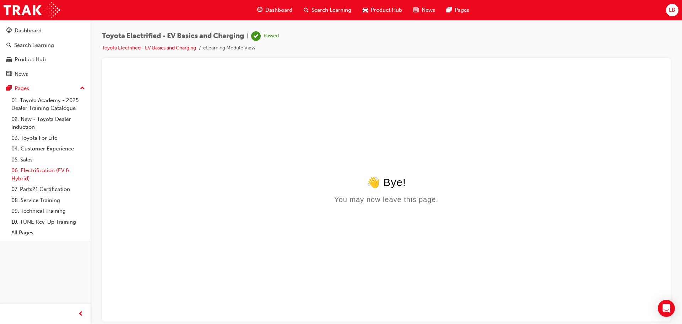
click at [40, 171] on link "06. Electrification (EV & Hybrid)" at bounding box center [48, 174] width 79 height 19
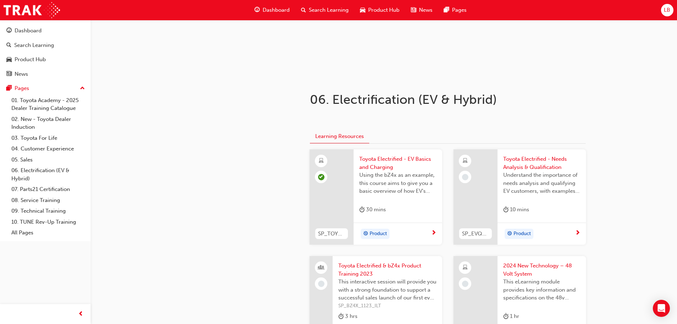
scroll to position [107, 0]
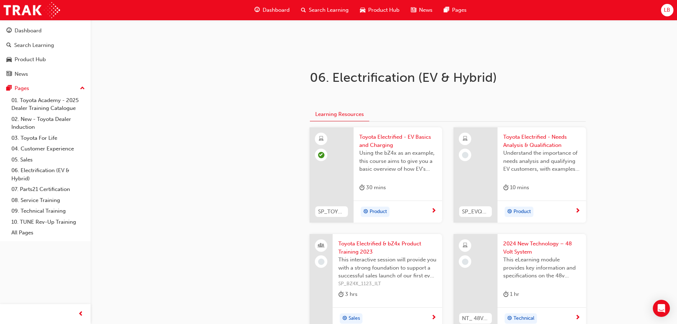
click at [527, 171] on span "Understand the importance of needs analysis and qualifying EV customers, with e…" at bounding box center [541, 161] width 77 height 24
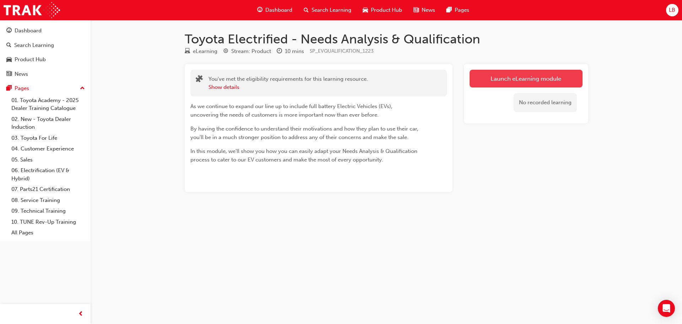
click at [520, 79] on link "Launch eLearning module" at bounding box center [526, 79] width 113 height 18
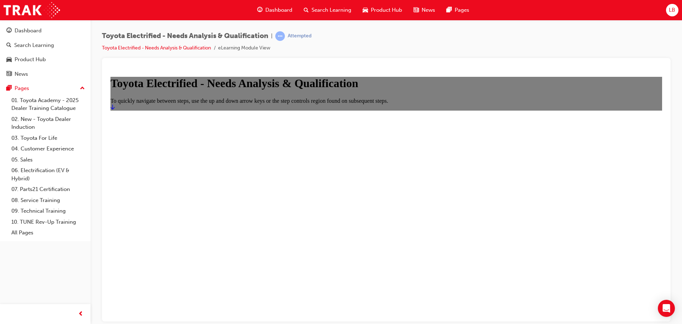
click at [115, 109] on icon "Start" at bounding box center [113, 107] width 4 height 6
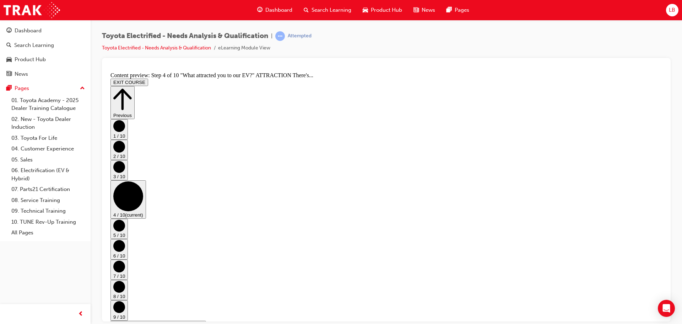
scroll to position [230, 0]
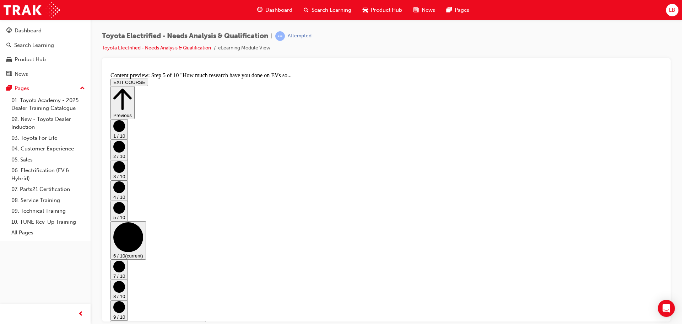
scroll to position [0, 0]
click at [135, 86] on button "Previous" at bounding box center [123, 102] width 24 height 33
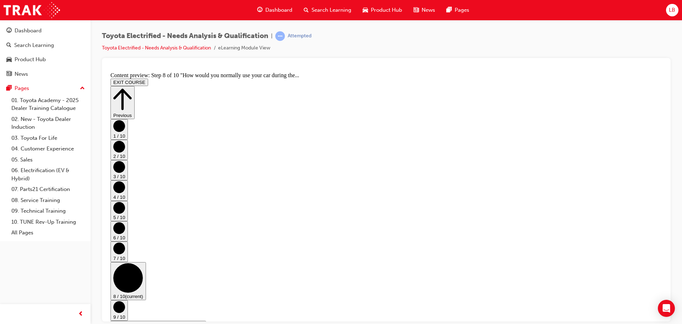
scroll to position [188, 0]
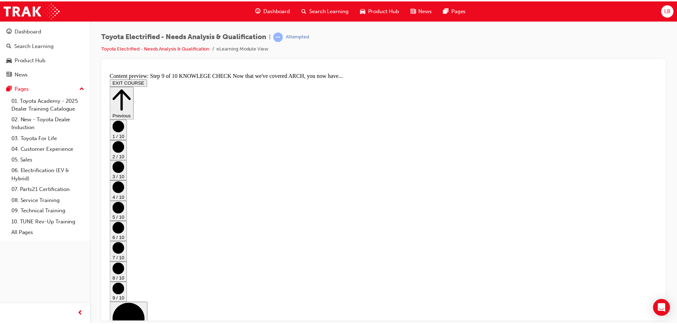
scroll to position [284, 0]
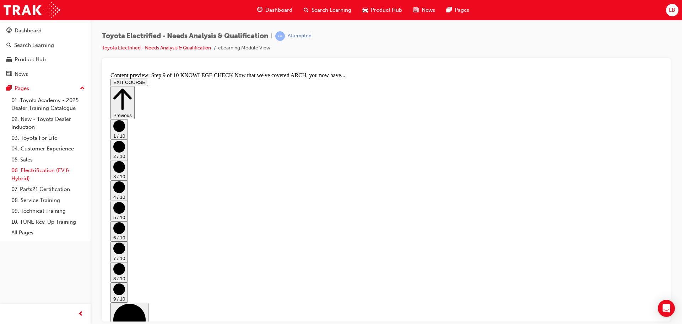
click at [50, 180] on link "06. Electrification (EV & Hybrid)" at bounding box center [48, 174] width 79 height 19
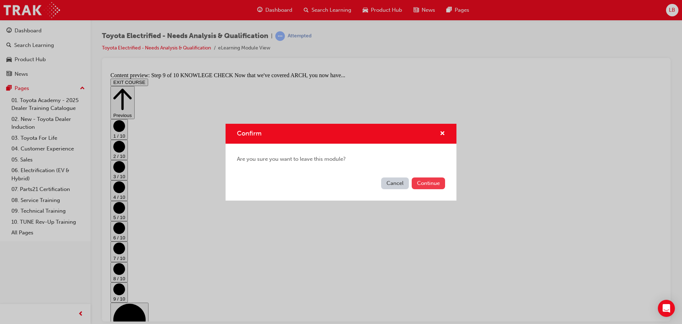
click at [428, 179] on button "Continue" at bounding box center [428, 183] width 33 height 12
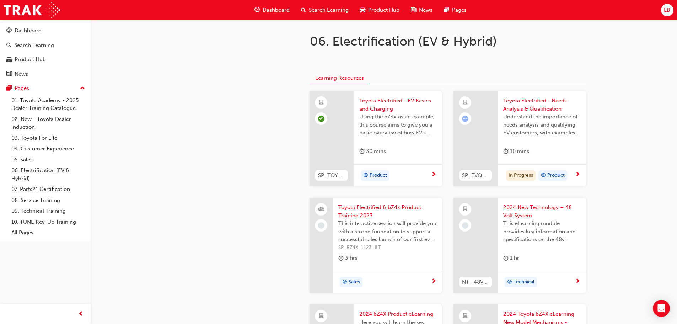
scroll to position [142, 0]
click at [525, 115] on span "Understand the importance of needs analysis and qualifying EV customers, with e…" at bounding box center [541, 125] width 77 height 24
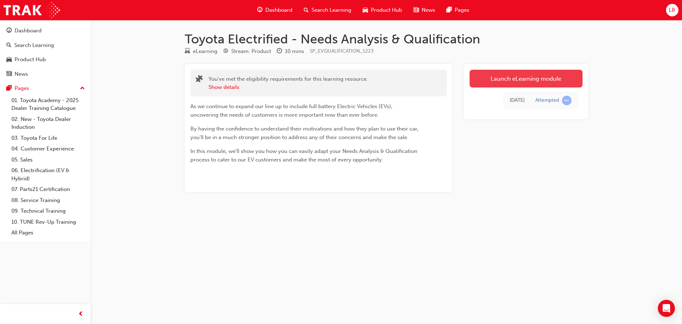
click at [519, 76] on link "Launch eLearning module" at bounding box center [526, 79] width 113 height 18
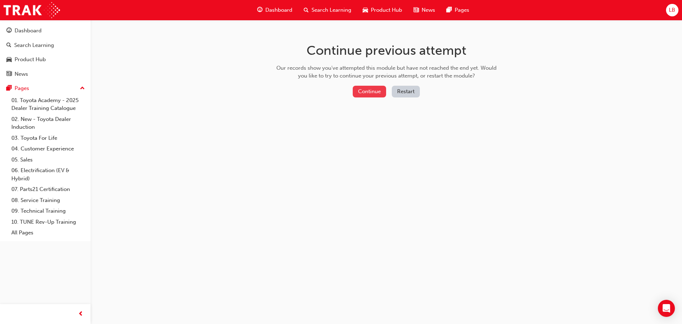
click at [370, 90] on button "Continue" at bounding box center [369, 92] width 33 height 12
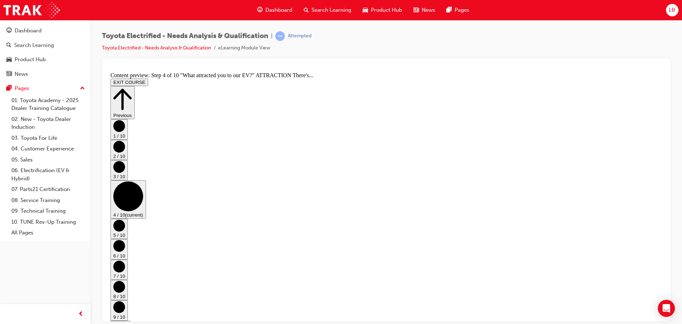
scroll to position [230, 0]
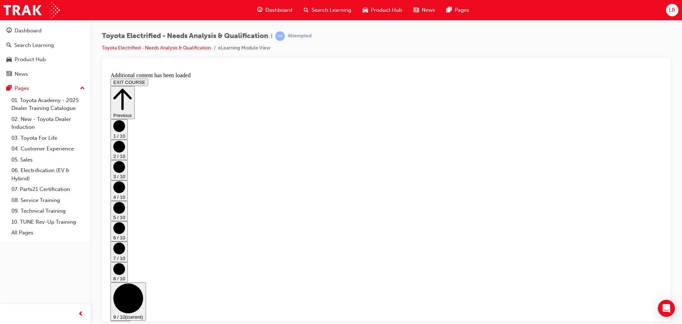
scroll to position [0, 0]
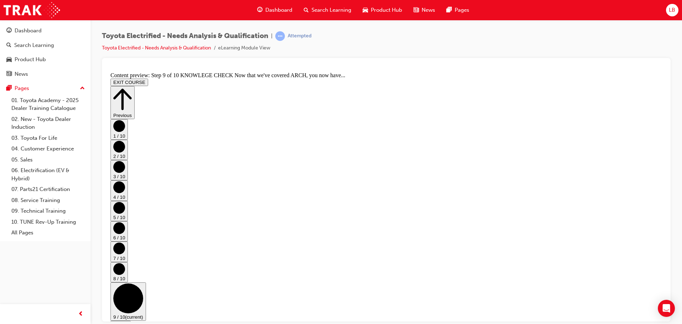
scroll to position [94, 0]
click at [135, 89] on button "Previous" at bounding box center [123, 102] width 24 height 33
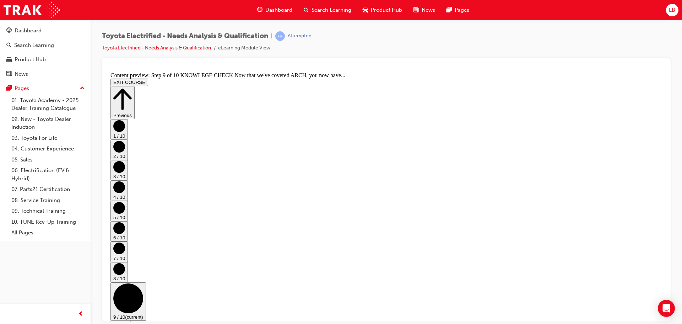
click at [135, 86] on button "Previous" at bounding box center [123, 102] width 24 height 33
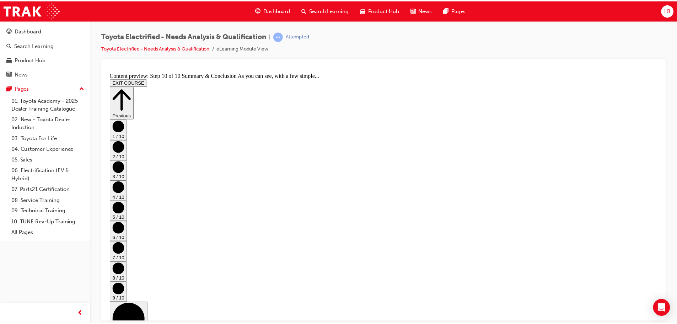
scroll to position [384, 0]
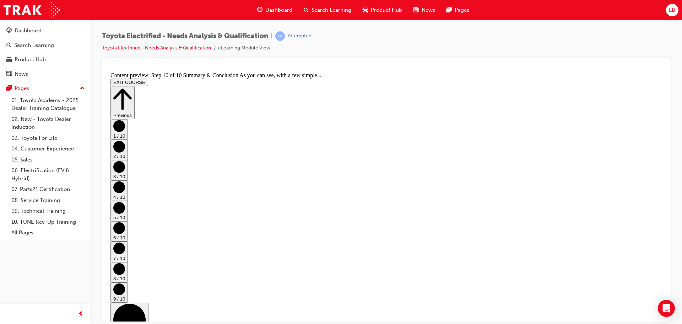
click at [33, 172] on link "06. Electrification (EV & Hybrid)" at bounding box center [48, 174] width 79 height 19
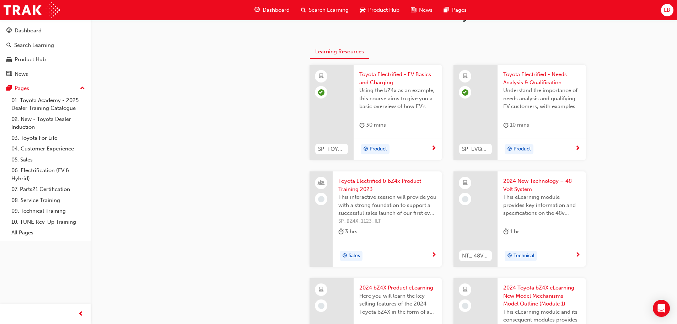
scroll to position [213, 0]
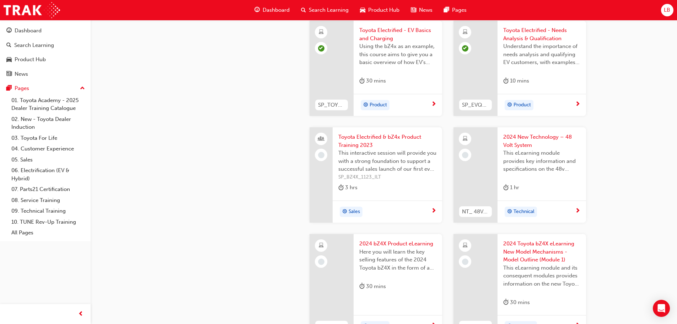
click at [361, 139] on span "Toyota Electrified & bZ4x Product Training 2023" at bounding box center [387, 141] width 98 height 16
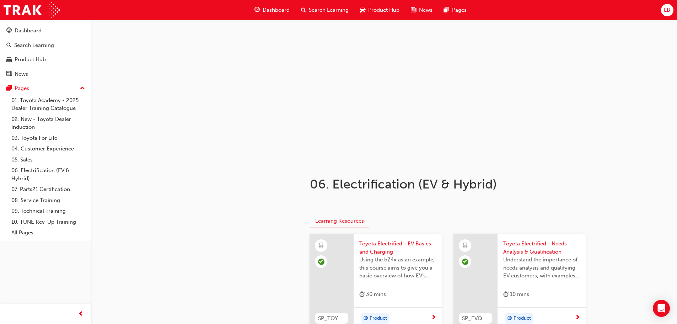
scroll to position [213, 0]
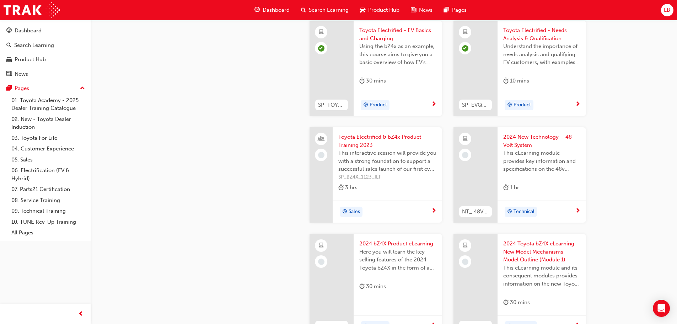
click at [524, 135] on span "2024 New Technology – 48 Volt System" at bounding box center [541, 141] width 77 height 16
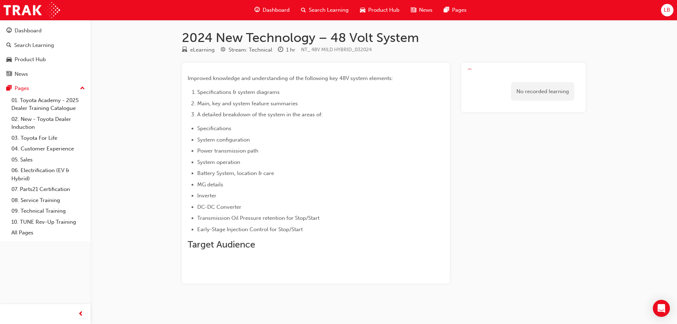
scroll to position [1, 0]
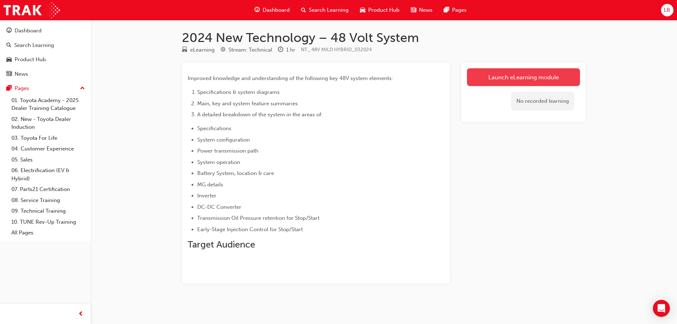
click at [494, 77] on link "Launch eLearning module" at bounding box center [523, 77] width 113 height 18
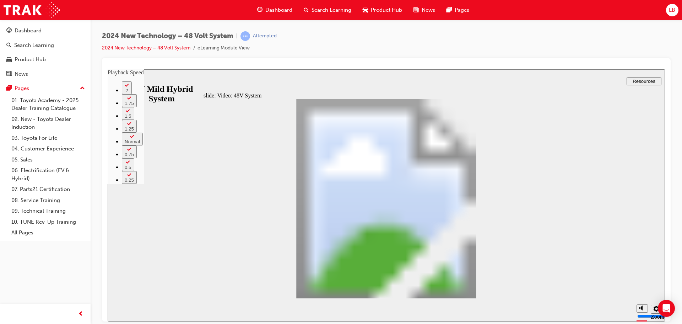
type input "111"
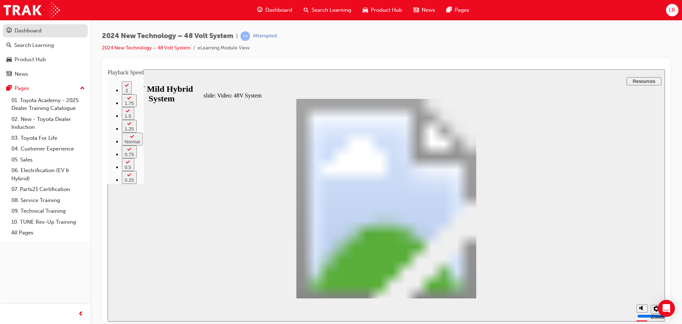
click at [29, 26] on link "Dashboard" at bounding box center [45, 30] width 85 height 13
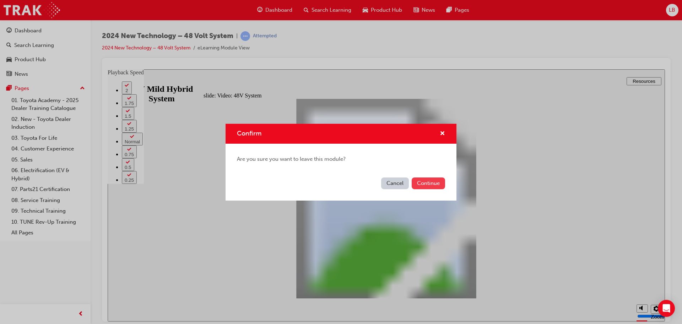
click at [420, 184] on button "Continue" at bounding box center [428, 183] width 33 height 12
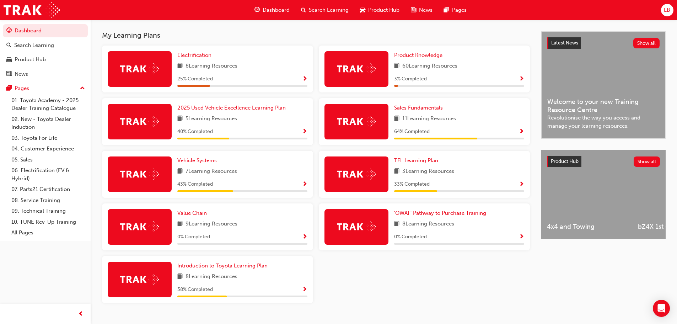
scroll to position [166, 0]
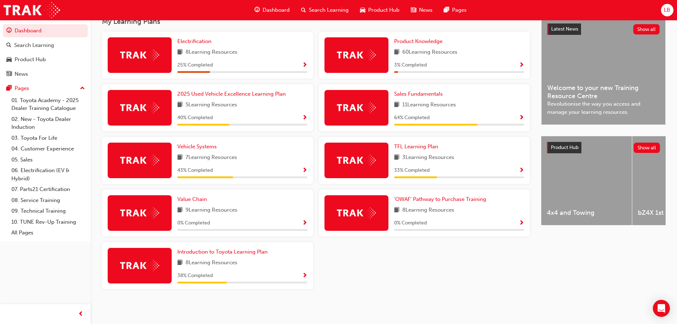
click at [456, 92] on div "Sales Fundamentals" at bounding box center [459, 94] width 130 height 8
click at [429, 92] on span "Sales Fundamentals" at bounding box center [418, 94] width 49 height 6
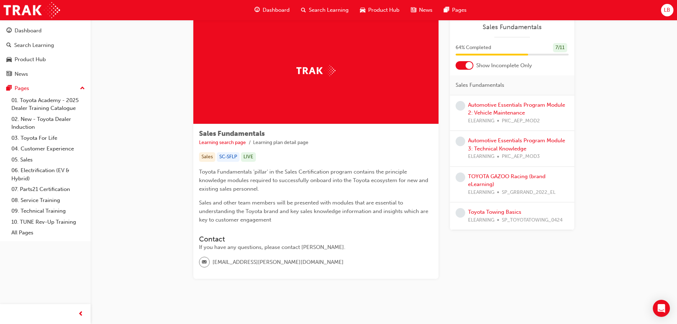
scroll to position [26, 0]
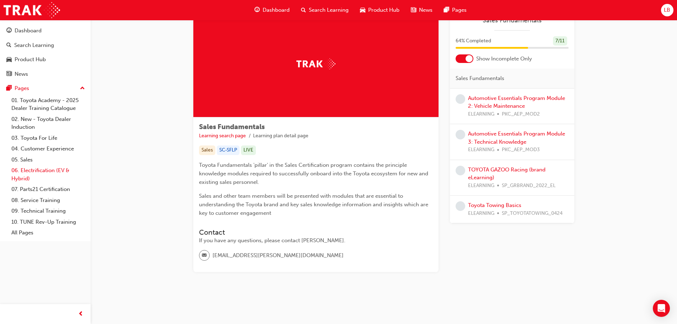
click at [24, 175] on link "06. Electrification (EV & Hybrid)" at bounding box center [48, 174] width 79 height 19
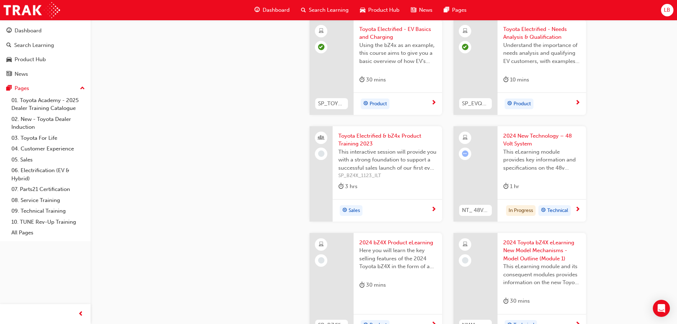
scroll to position [204, 0]
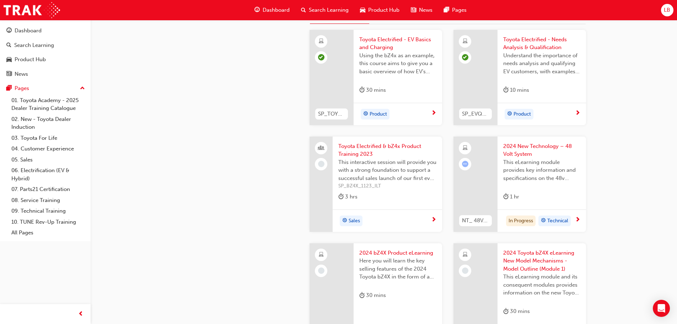
click at [577, 220] on span "next-icon" at bounding box center [577, 220] width 5 height 6
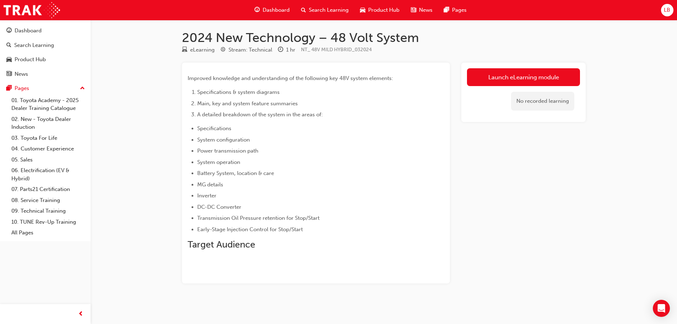
scroll to position [1, 0]
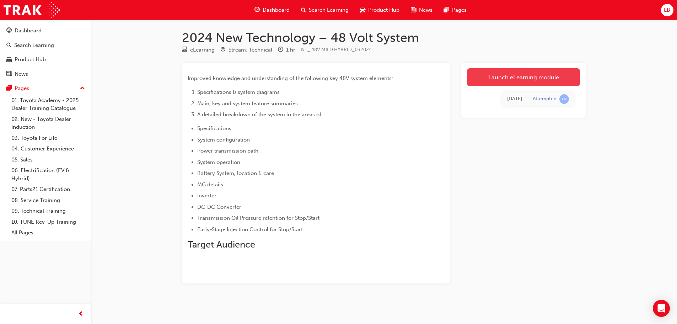
click at [513, 72] on link "Launch eLearning module" at bounding box center [523, 77] width 113 height 18
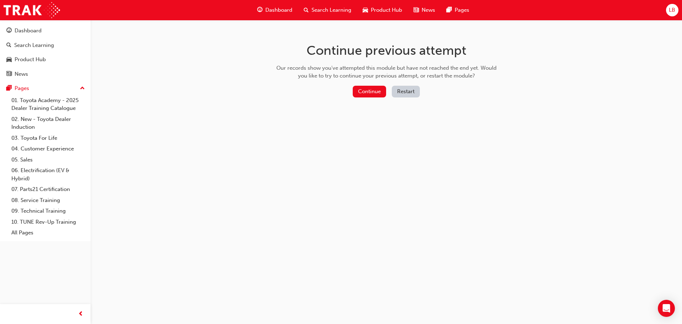
click at [377, 98] on div "Continue Restart" at bounding box center [386, 93] width 225 height 15
click at [376, 89] on button "Continue" at bounding box center [369, 92] width 33 height 12
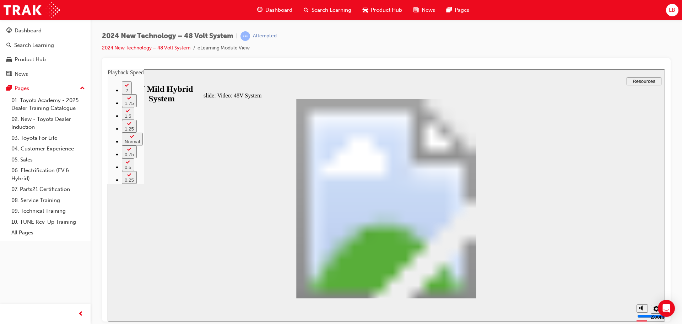
type input "305"
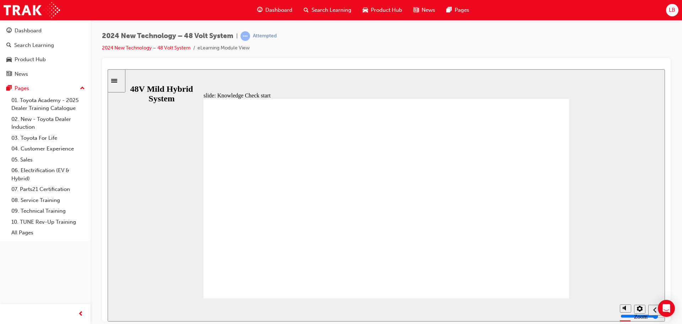
radio input "true"
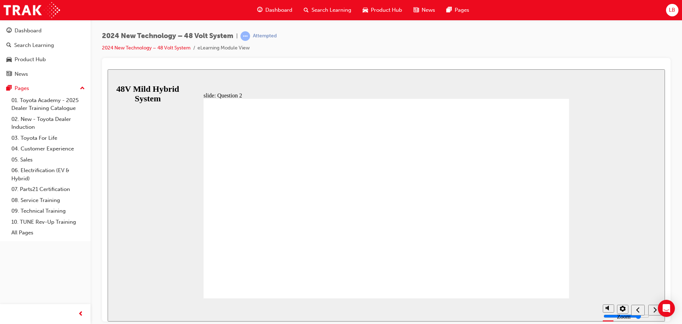
checkbox input "true"
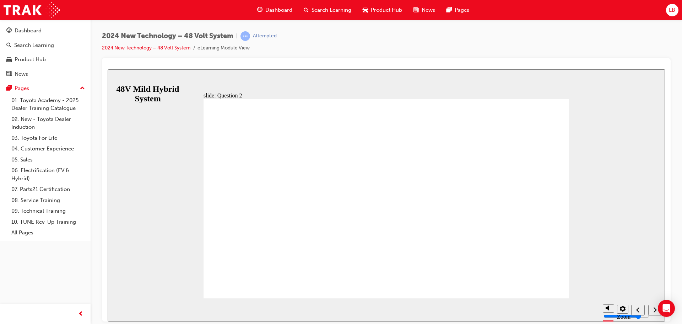
checkbox input "true"
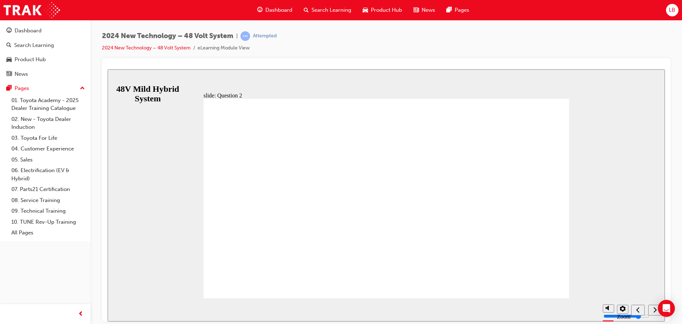
drag, startPoint x: 233, startPoint y: 246, endPoint x: 259, endPoint y: 251, distance: 26.1
checkbox input "true"
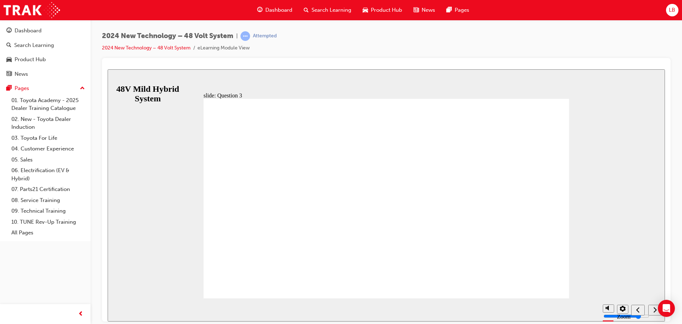
radio input "false"
radio input "true"
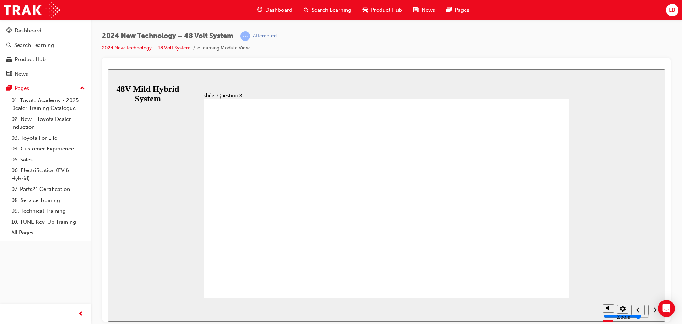
radio input "true"
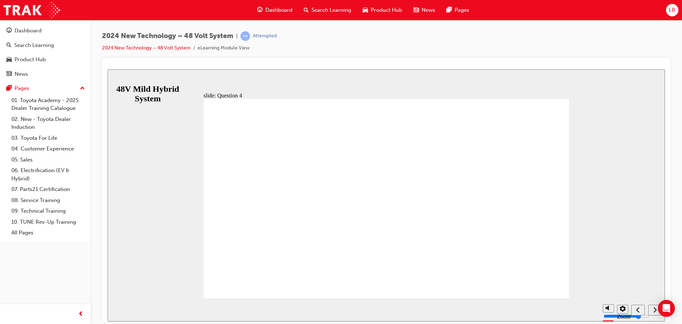
radio input "true"
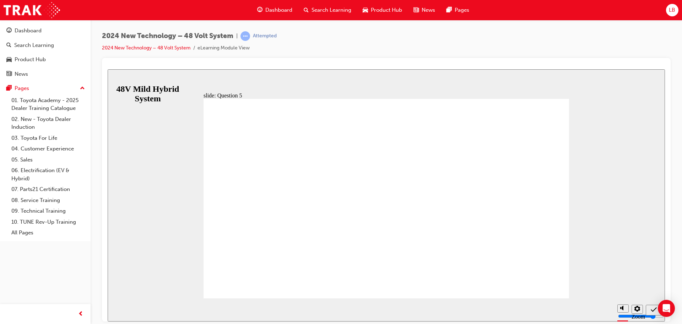
radio input "true"
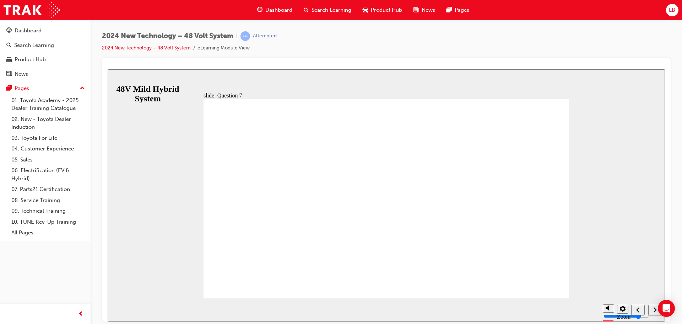
radio input "false"
radio input "true"
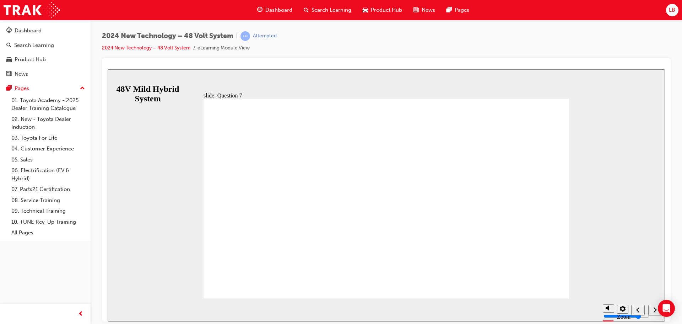
drag, startPoint x: 527, startPoint y: 268, endPoint x: 531, endPoint y: 269, distance: 4.3
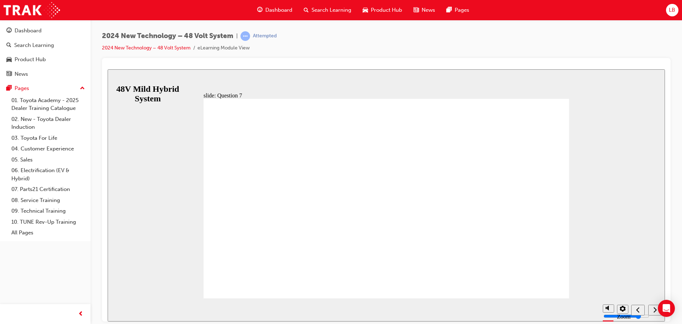
radio input "false"
radio input "true"
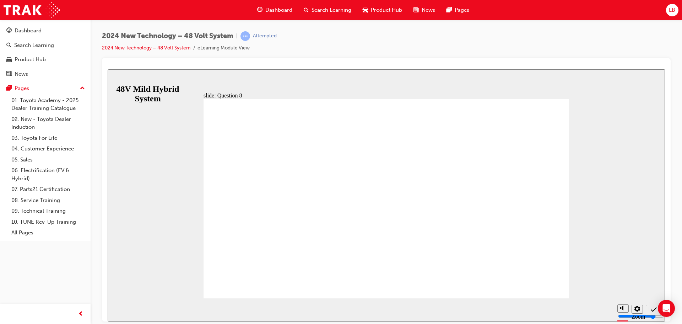
radio input "true"
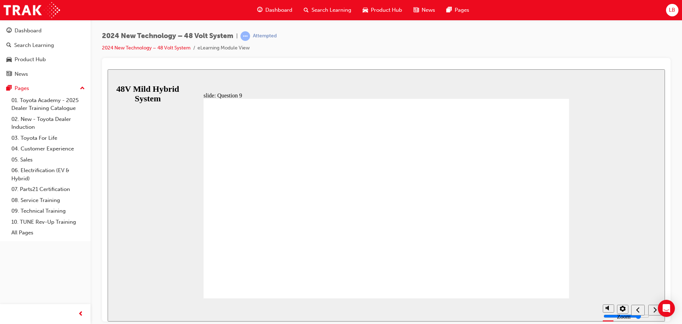
radio input "true"
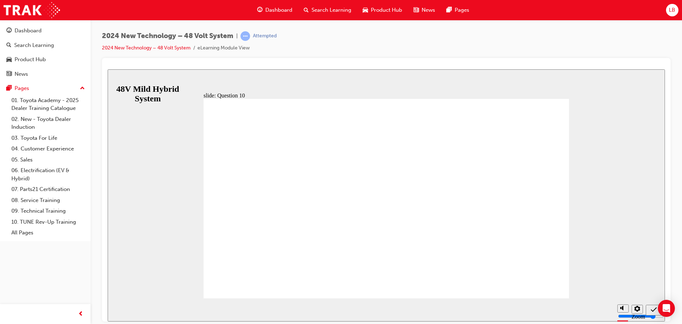
radio input "true"
drag, startPoint x: 289, startPoint y: 200, endPoint x: 296, endPoint y: 202, distance: 7.3
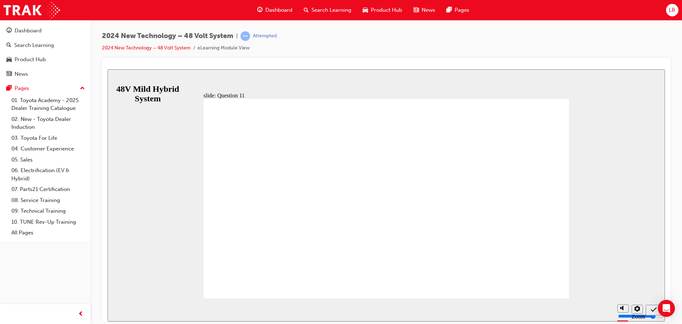
drag, startPoint x: 287, startPoint y: 235, endPoint x: 329, endPoint y: 241, distance: 41.7
radio input "false"
radio input "true"
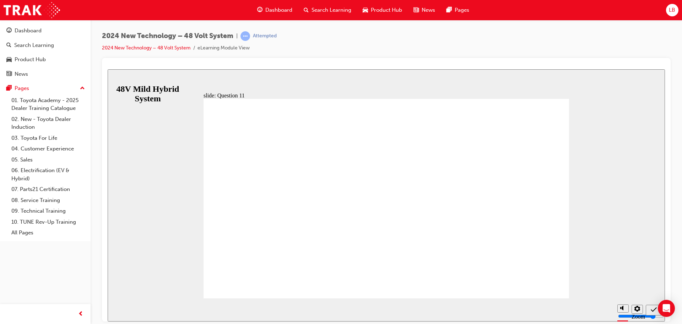
radio input "true"
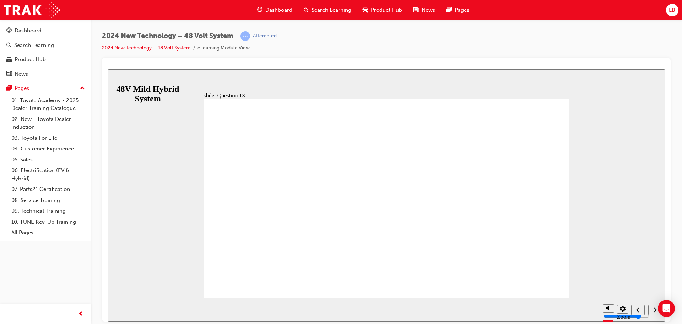
radio input "false"
radio input "true"
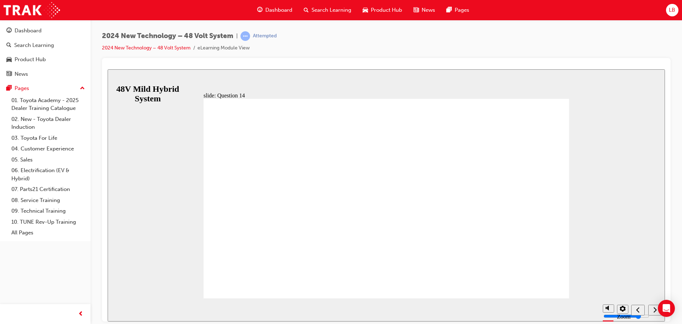
radio input "false"
radio input "true"
drag, startPoint x: 407, startPoint y: 236, endPoint x: 398, endPoint y: 234, distance: 9.8
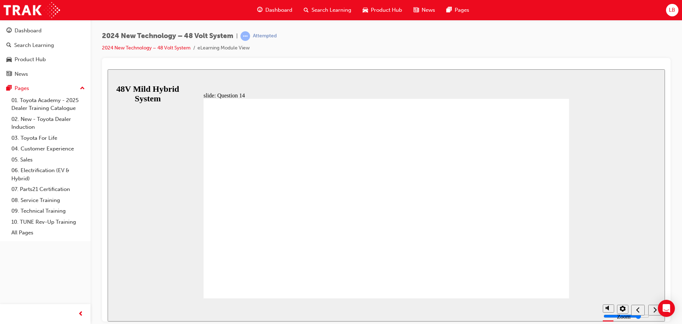
radio input "true"
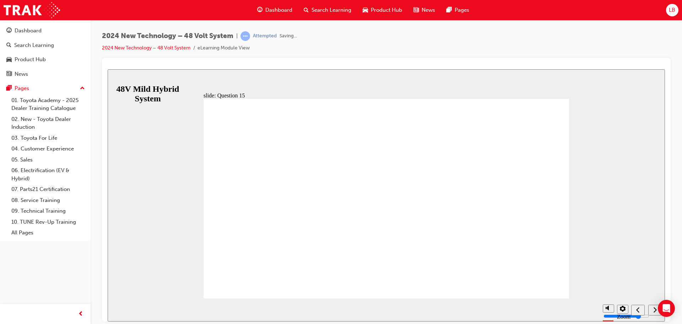
drag, startPoint x: 402, startPoint y: 235, endPoint x: 382, endPoint y: 234, distance: 19.6
radio input "false"
radio input "true"
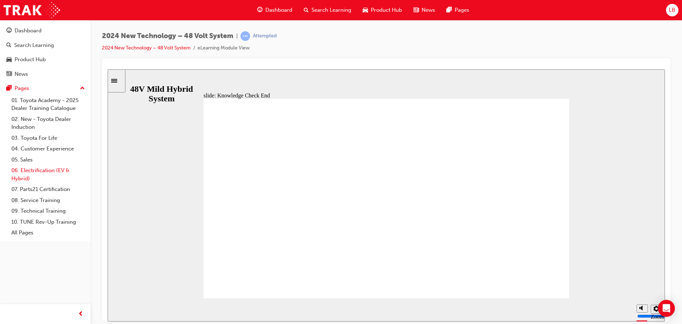
click at [27, 172] on link "06. Electrification (EV & Hybrid)" at bounding box center [48, 174] width 79 height 19
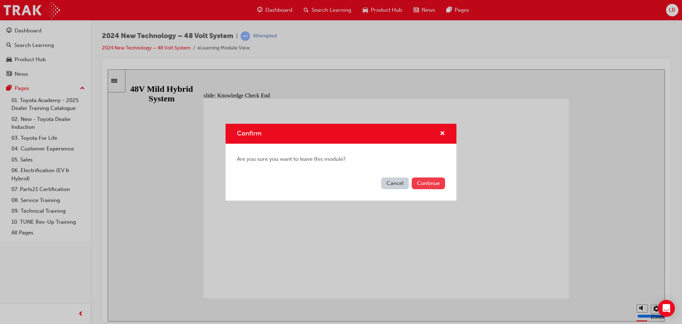
click at [424, 181] on button "Continue" at bounding box center [428, 183] width 33 height 12
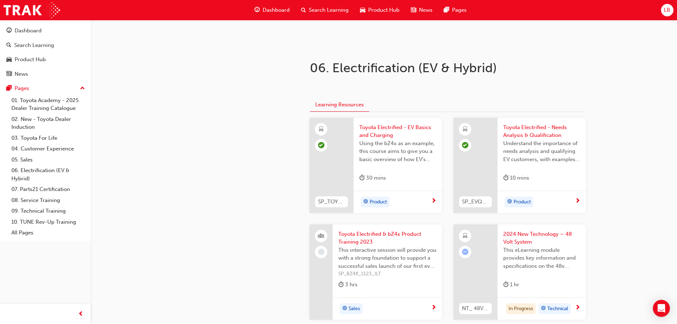
scroll to position [213, 0]
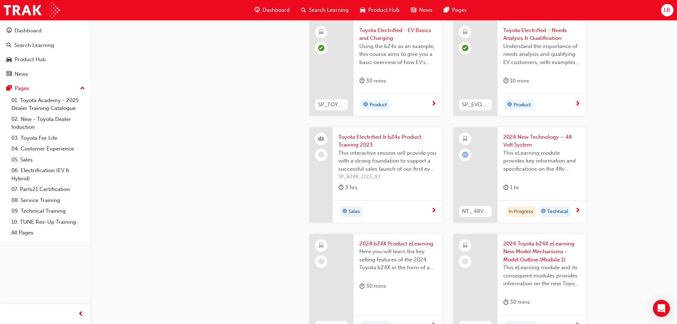
click at [525, 143] on span "2024 New Technology – 48 Volt System" at bounding box center [541, 141] width 77 height 16
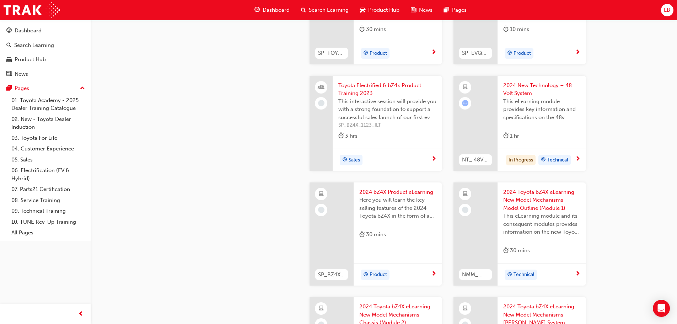
scroll to position [355, 0]
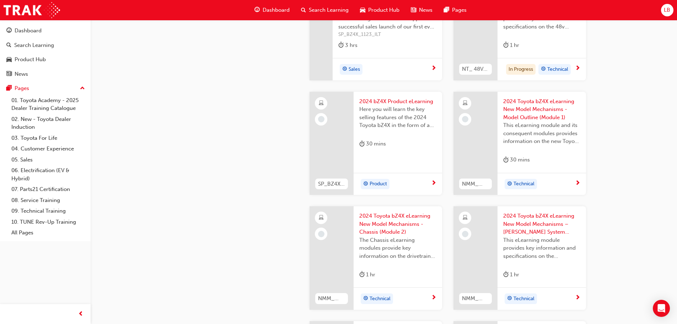
click at [393, 96] on div "2024 bZ4X Product eLearning Here you will learn the key selling features of the…" at bounding box center [398, 124] width 88 height 65
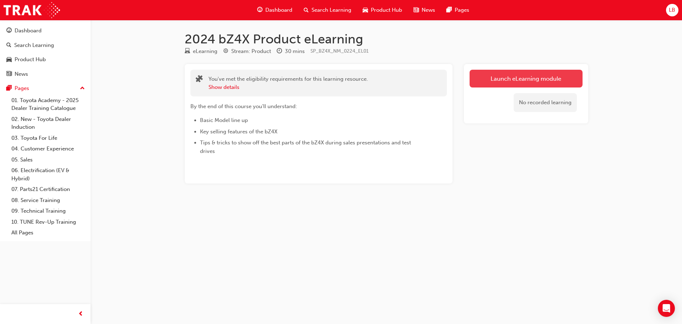
click at [542, 78] on link "Launch eLearning module" at bounding box center [526, 79] width 113 height 18
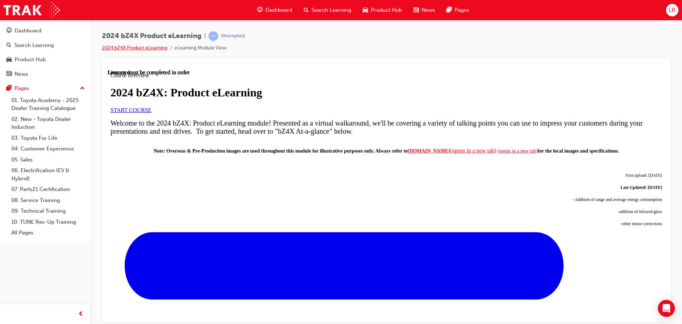
click at [153, 47] on link "2024 bZ4X Product eLearning" at bounding box center [134, 48] width 65 height 6
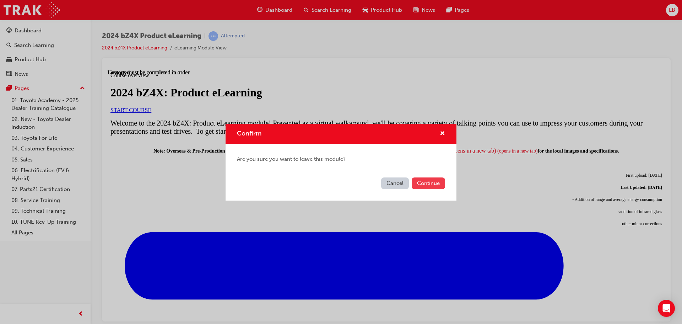
click at [429, 182] on button "Continue" at bounding box center [428, 183] width 33 height 12
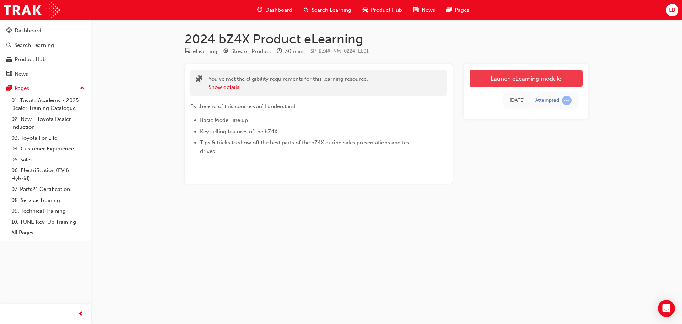
click at [534, 76] on link "Launch eLearning module" at bounding box center [526, 79] width 113 height 18
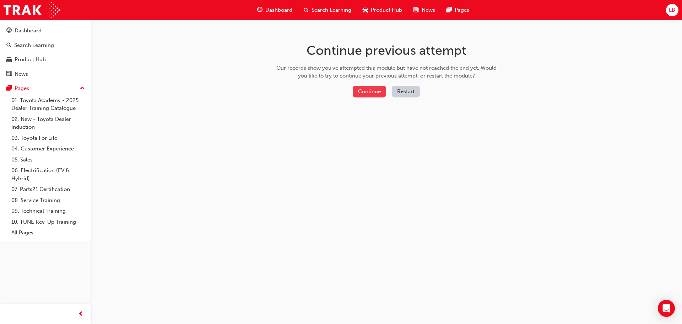
click at [372, 91] on button "Continue" at bounding box center [369, 92] width 33 height 12
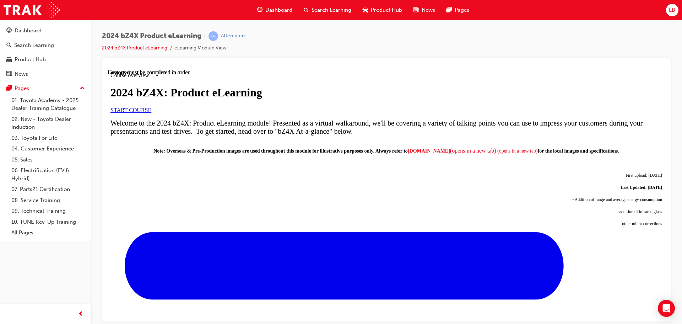
click at [151, 113] on span "START COURSE" at bounding box center [131, 110] width 41 height 6
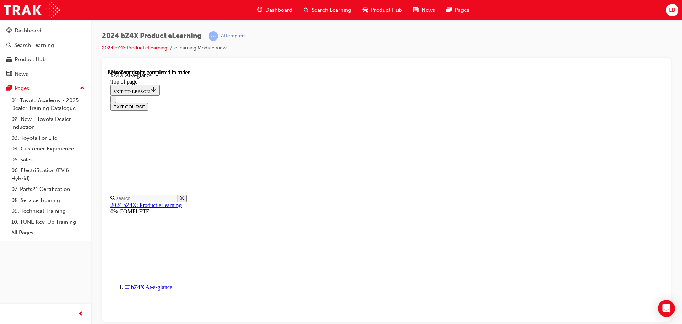
scroll to position [1052, 0]
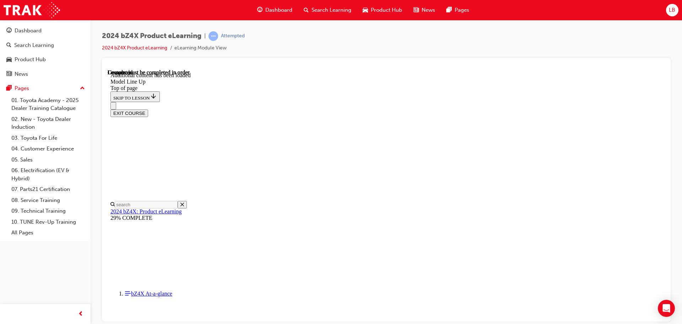
scroll to position [1404, 0]
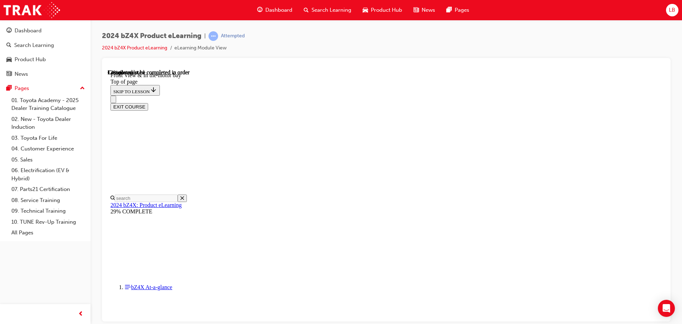
scroll to position [235, 0]
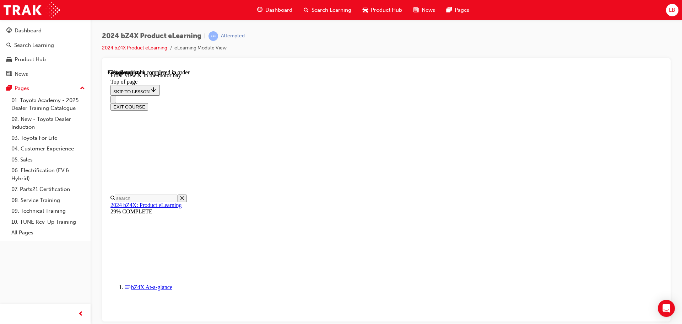
scroll to position [519, 0]
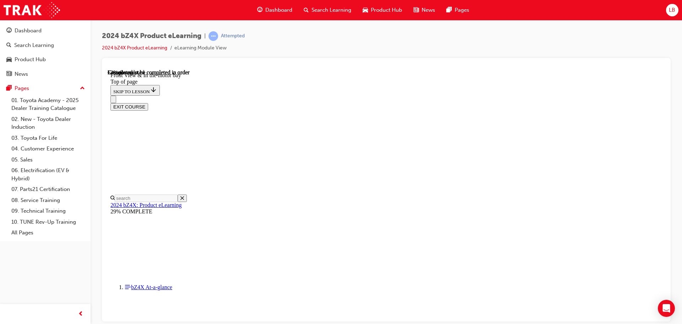
scroll to position [1012, 0]
click at [677, 91] on div "2024 bZ4X Product eLearning | Attempted 2024 bZ4X Product eLearning eLearning M…" at bounding box center [387, 163] width 592 height 286
